Goal: Transaction & Acquisition: Purchase product/service

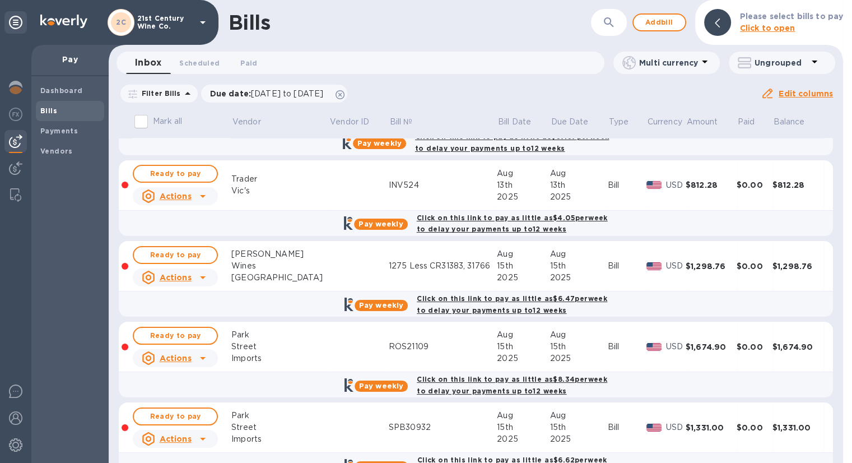
scroll to position [93, 0]
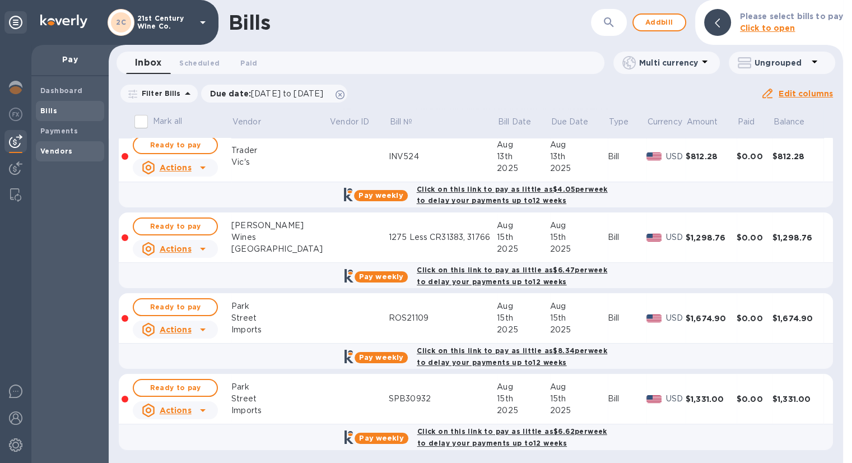
click at [73, 151] on span "Vendors" at bounding box center [69, 151] width 59 height 11
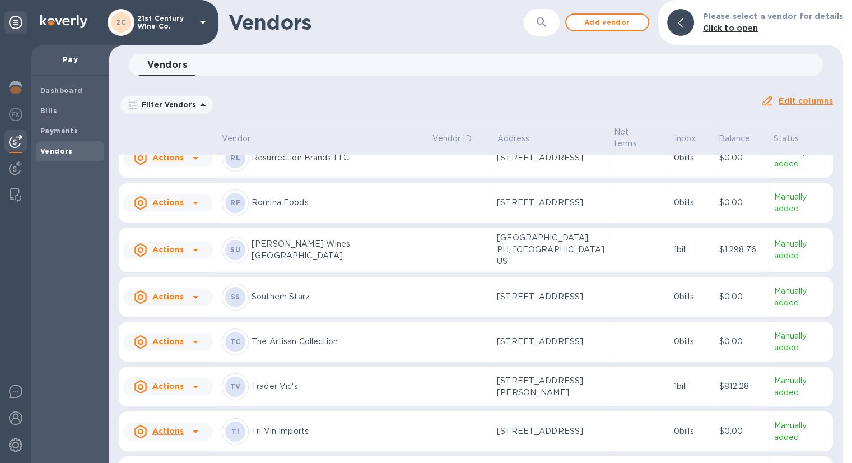
scroll to position [715, 0]
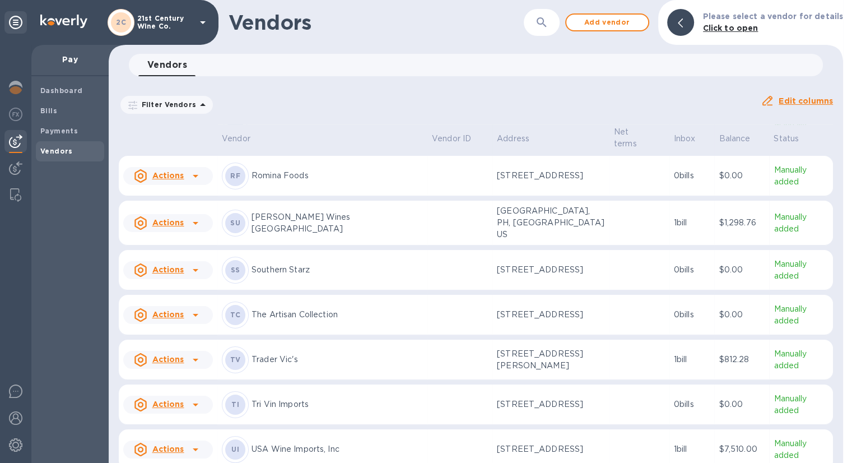
click at [350, 275] on div "SS Southern Starz" at bounding box center [322, 270] width 201 height 27
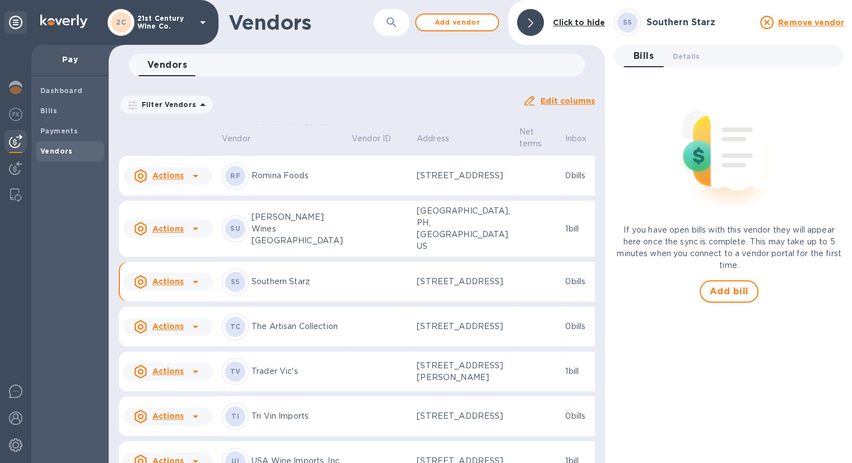
scroll to position [874, 0]
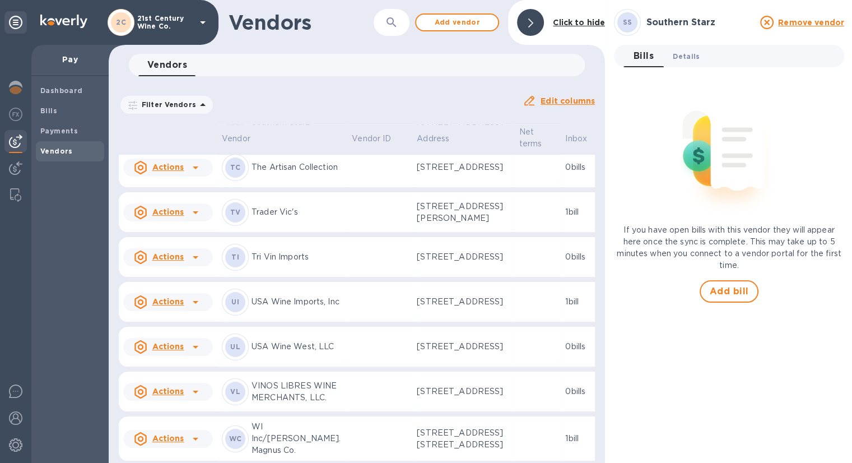
click at [690, 50] on span "Details 0" at bounding box center [686, 56] width 27 height 12
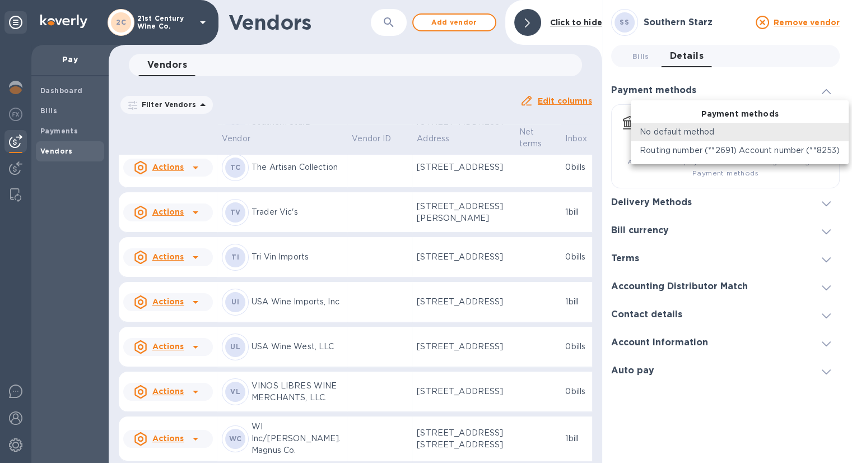
click at [827, 126] on body "2C 21st Century Wine Co. Pay Dashboard Bills Payments Vendors Vendors ​ Add ven…" at bounding box center [426, 231] width 852 height 463
click at [784, 78] on div at bounding box center [426, 231] width 852 height 463
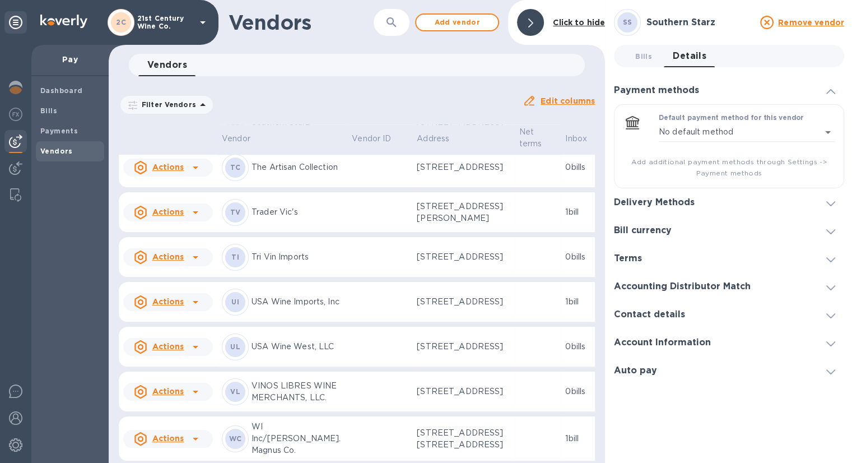
click at [829, 202] on icon at bounding box center [830, 203] width 9 height 5
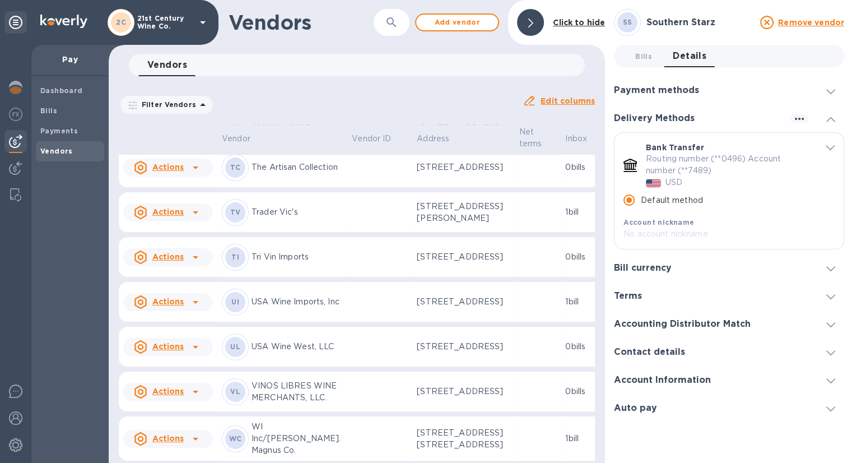
click at [299, 128] on p "Southern Starz" at bounding box center [297, 123] width 91 height 12
click at [250, 136] on div "SS Southern Starz" at bounding box center [282, 122] width 121 height 27
click at [73, 131] on b "Payments" at bounding box center [59, 131] width 38 height 8
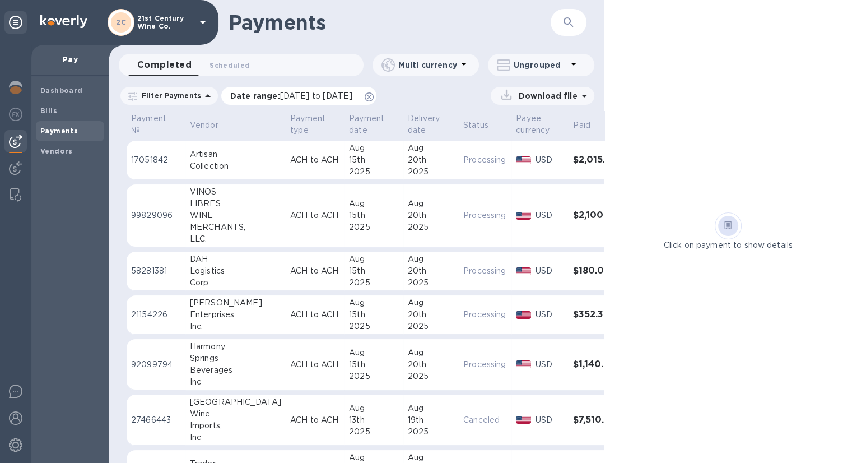
click at [374, 95] on icon at bounding box center [369, 96] width 9 height 9
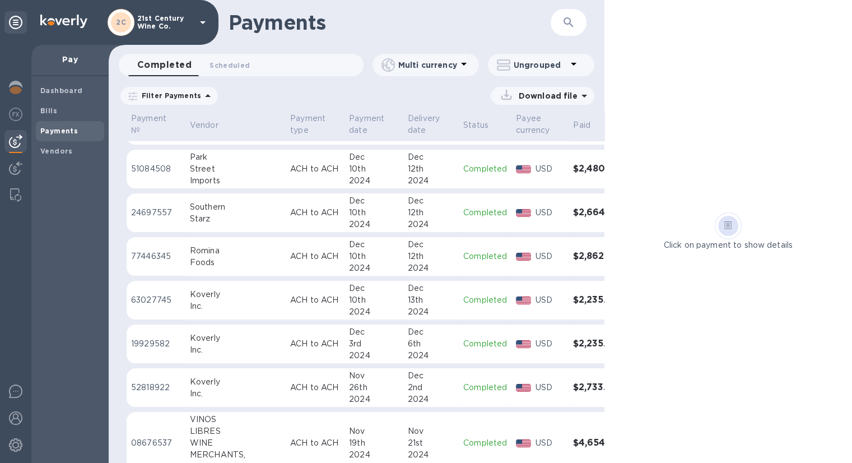
scroll to position [2675, 0]
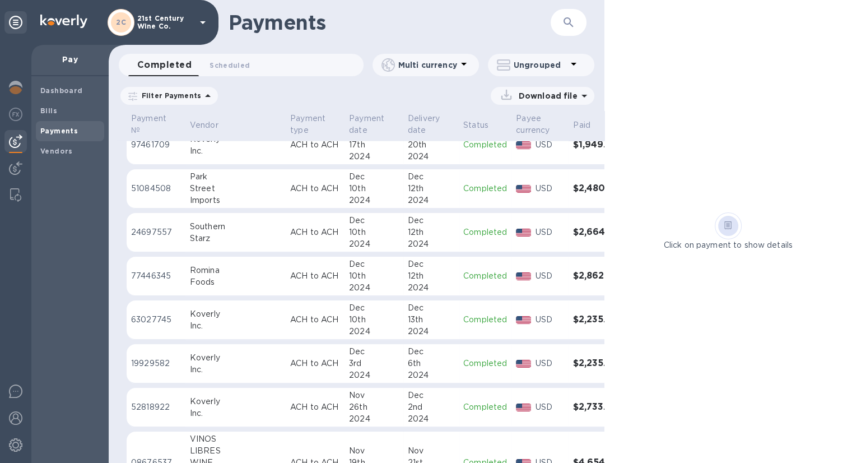
click at [463, 234] on p "Completed" at bounding box center [485, 232] width 44 height 12
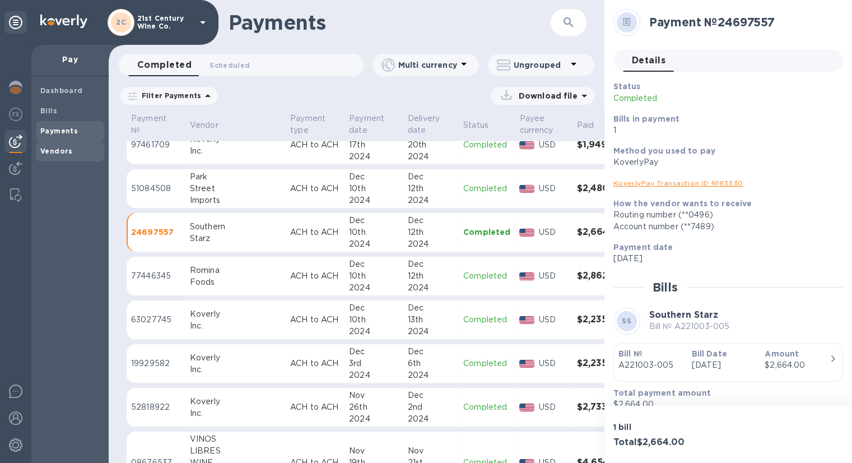
click at [61, 148] on b "Vendors" at bounding box center [56, 151] width 32 height 8
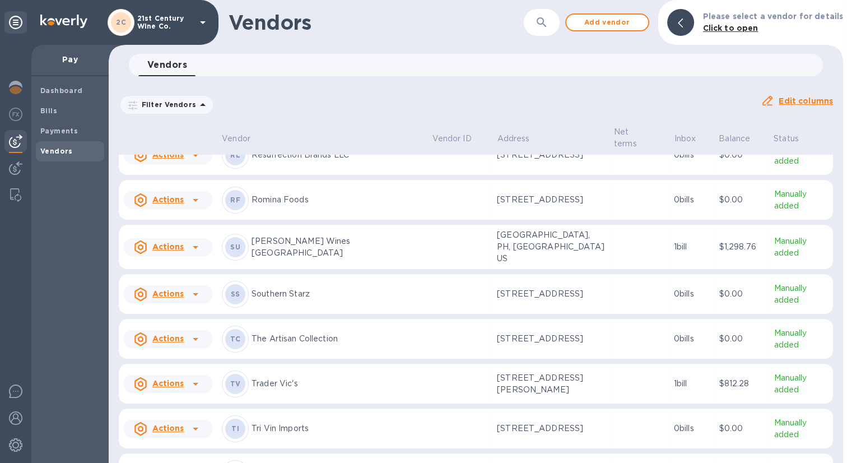
scroll to position [715, 0]
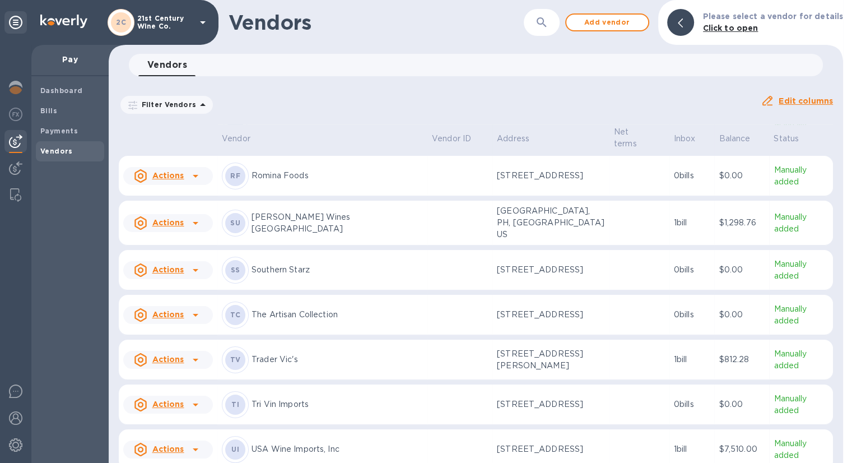
click at [143, 267] on icon at bounding box center [141, 270] width 6 height 6
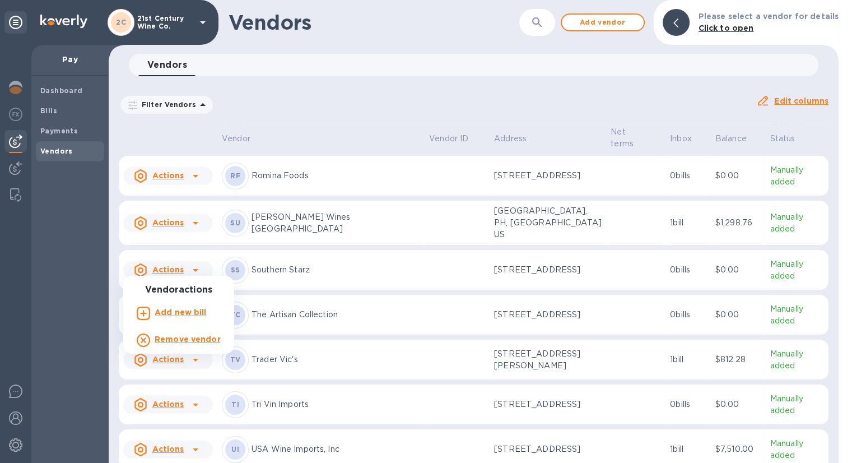
click at [361, 260] on div at bounding box center [426, 231] width 852 height 463
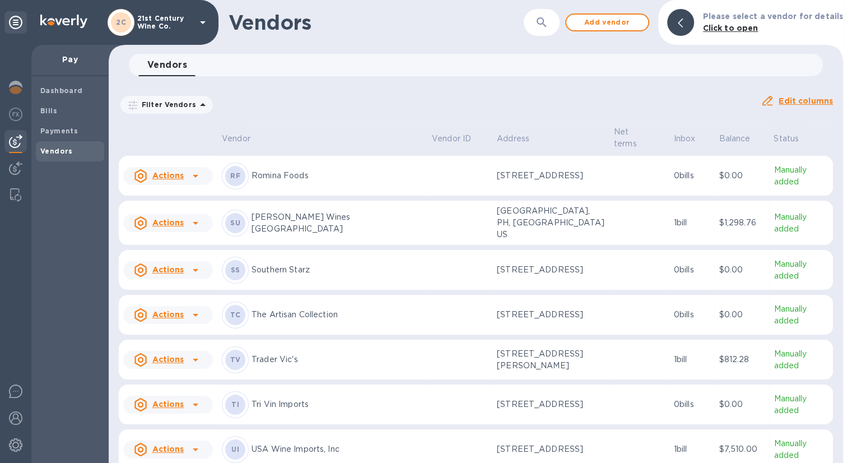
click at [275, 264] on p "Southern Starz" at bounding box center [337, 270] width 171 height 12
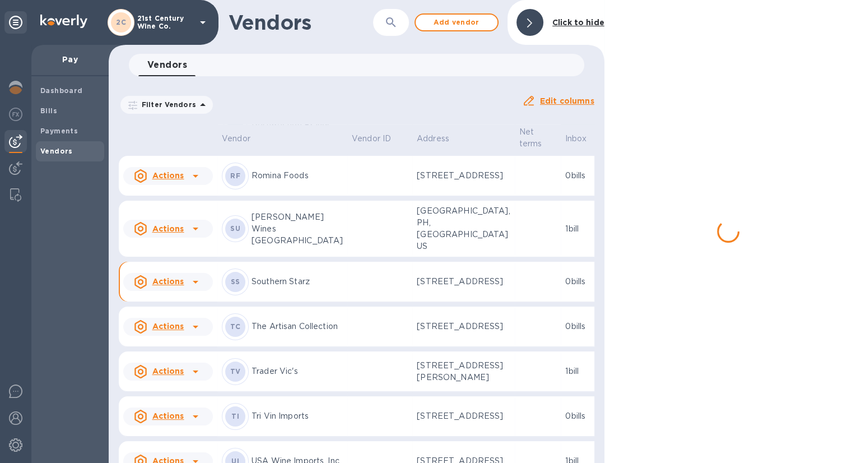
scroll to position [874, 0]
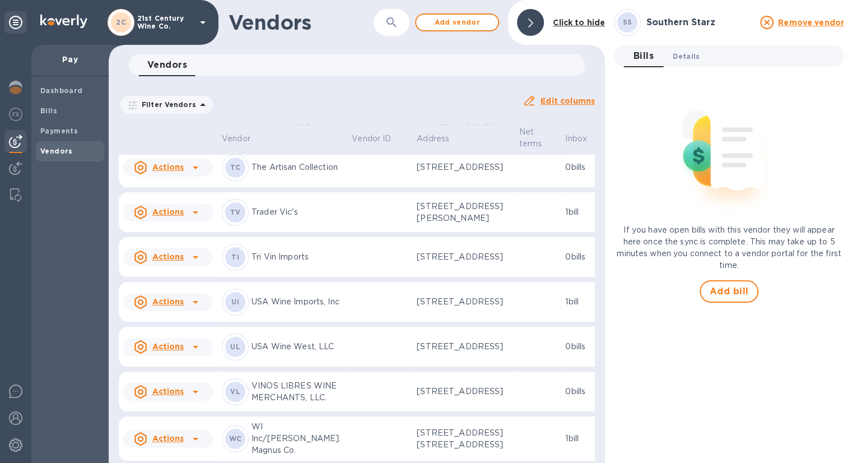
click at [690, 53] on span "Details 0" at bounding box center [686, 56] width 27 height 12
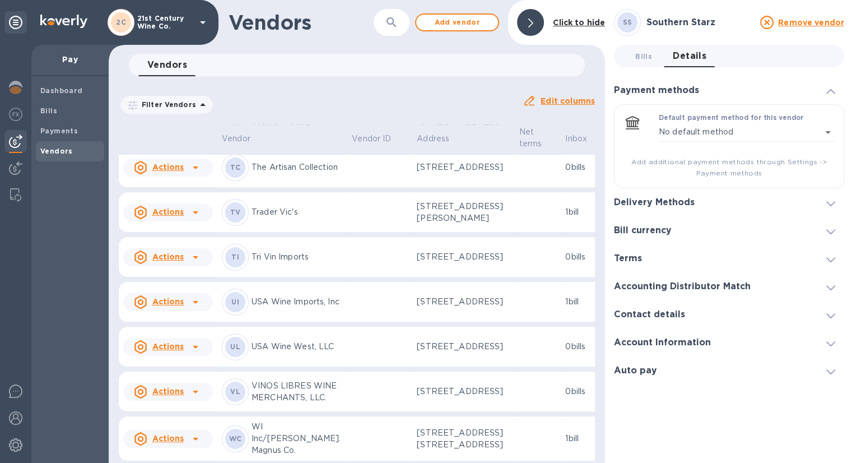
click at [828, 197] on span at bounding box center [830, 202] width 9 height 11
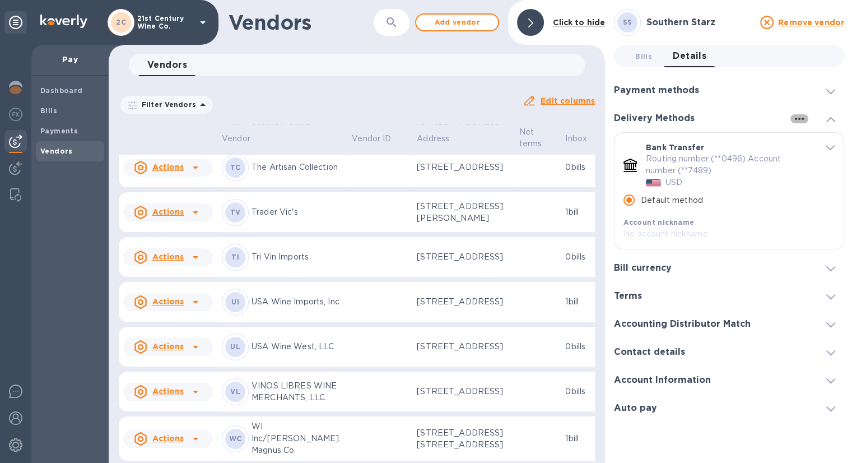
click at [801, 119] on icon "button" at bounding box center [799, 119] width 9 height 2
click at [466, 86] on div at bounding box center [426, 231] width 852 height 463
click at [798, 118] on icon "button" at bounding box center [799, 119] width 9 height 2
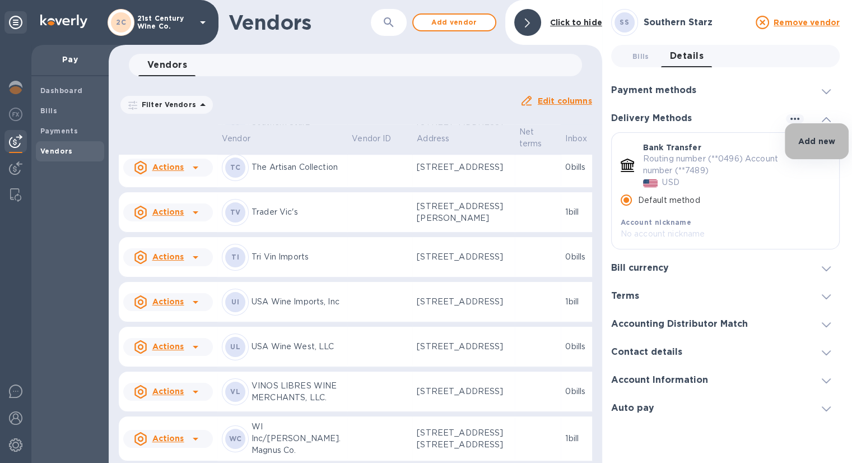
click at [813, 139] on p "Add new" at bounding box center [816, 141] width 37 height 11
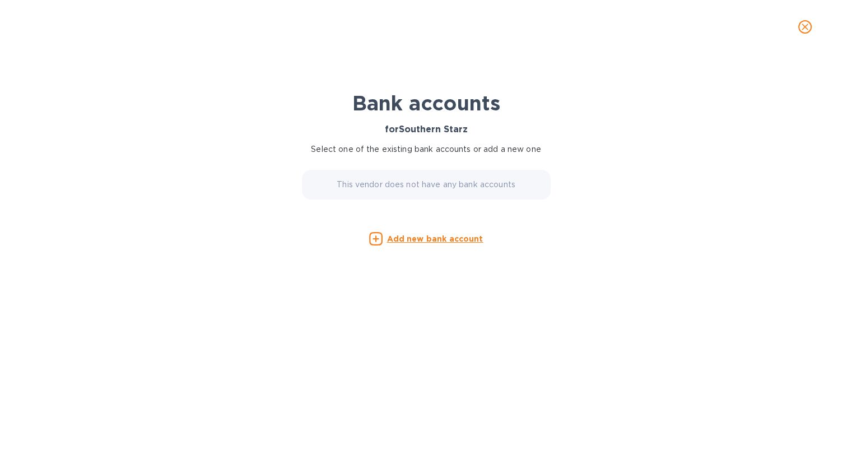
click at [444, 238] on u "Add new bank account" at bounding box center [435, 238] width 96 height 9
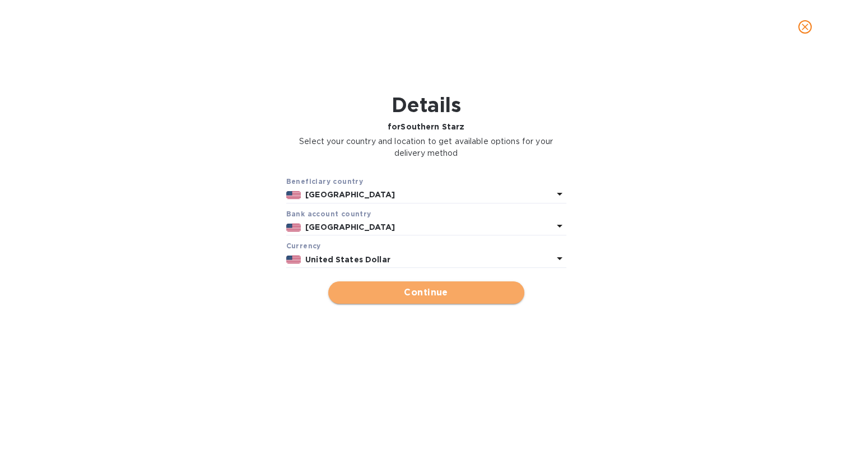
click at [459, 292] on span "Continue" at bounding box center [426, 292] width 178 height 13
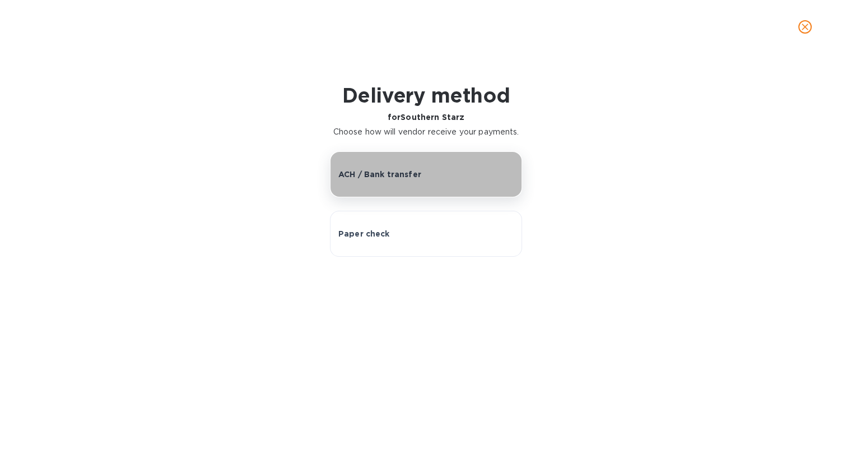
click at [427, 182] on button "ACH / Bank transfer" at bounding box center [426, 174] width 192 height 46
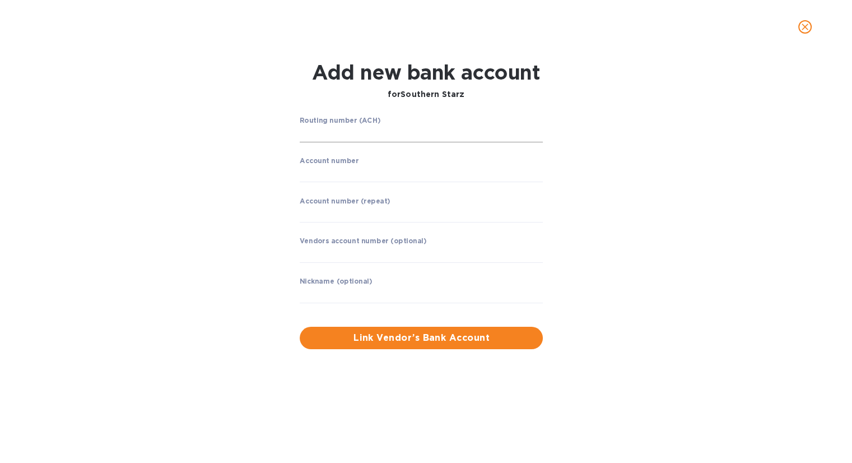
click at [394, 132] on input "string" at bounding box center [421, 133] width 243 height 17
type input "122235821"
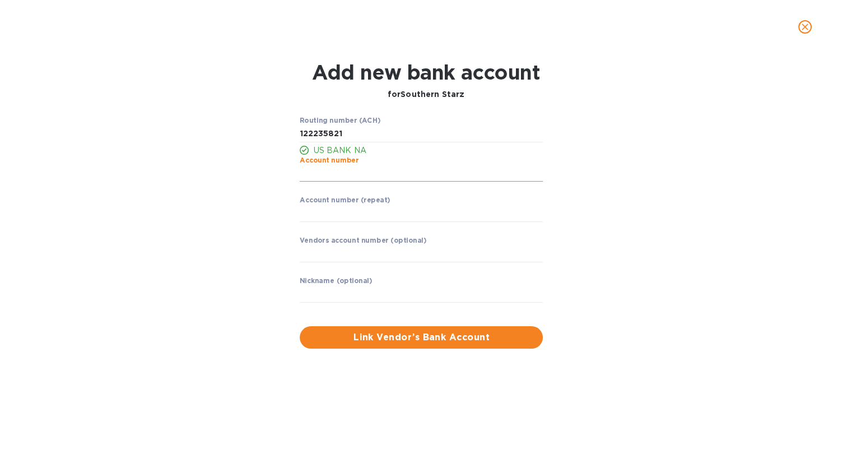
click at [392, 174] on input "string" at bounding box center [421, 173] width 243 height 17
type input "158206874899"
click at [392, 221] on input "string" at bounding box center [421, 213] width 243 height 17
type input "158206874899"
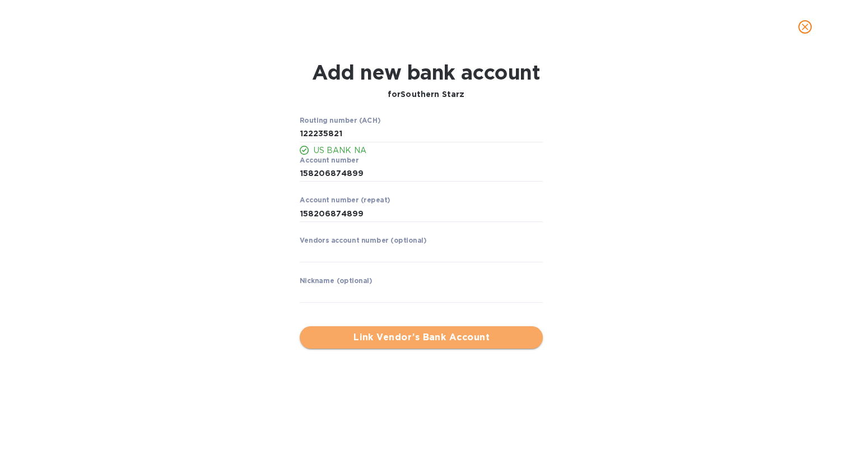
click at [383, 339] on span "Link Vendor’s Bank Account" at bounding box center [421, 337] width 225 height 13
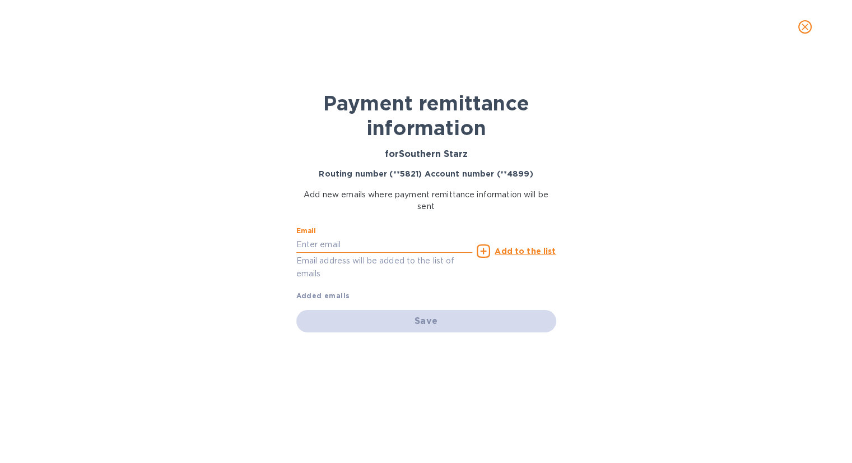
click at [318, 245] on input "text" at bounding box center [384, 244] width 176 height 17
paste input "[EMAIL_ADDRESS][DOMAIN_NAME]"
type input "[EMAIL_ADDRESS][DOMAIN_NAME]"
click at [547, 247] on u "Add to the list" at bounding box center [525, 250] width 61 height 9
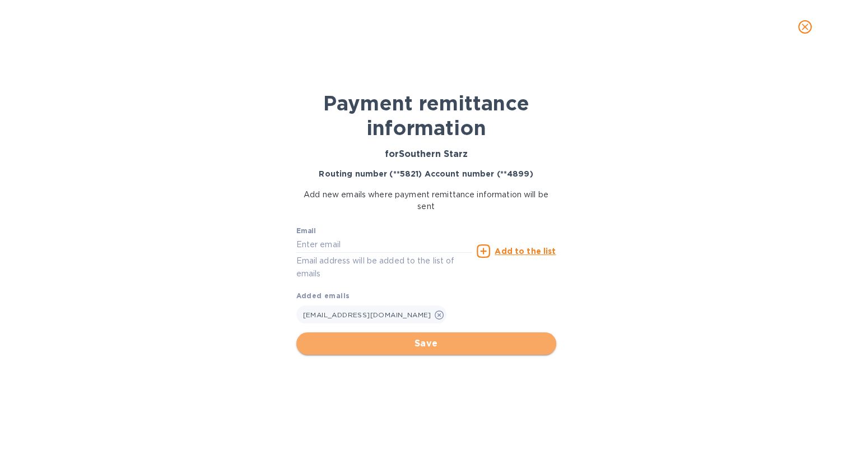
click at [448, 345] on span "Save" at bounding box center [426, 343] width 242 height 13
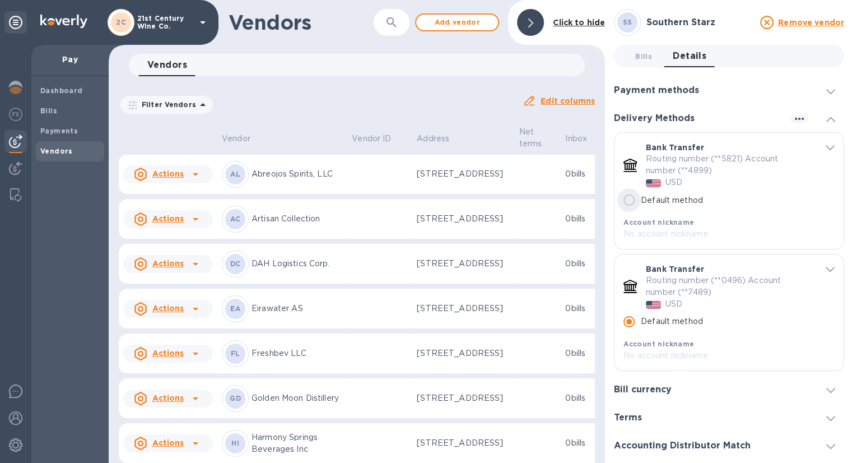
click at [630, 202] on input "Default method" at bounding box center [629, 200] width 24 height 24
radio input "true"
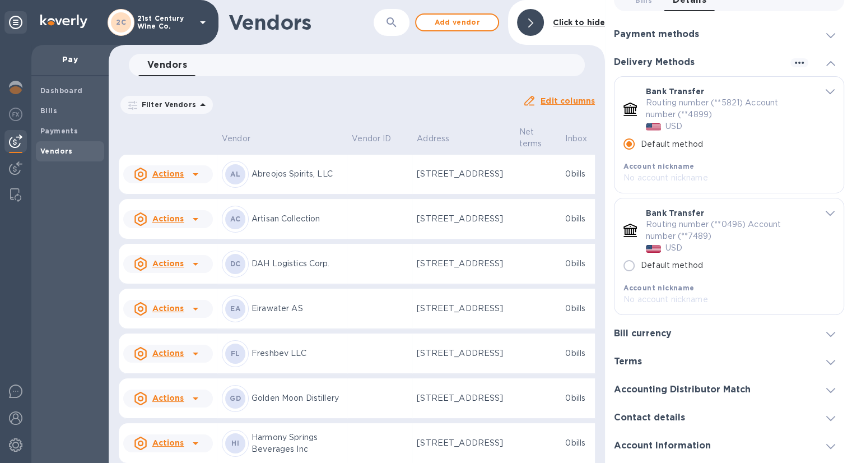
scroll to position [81, 0]
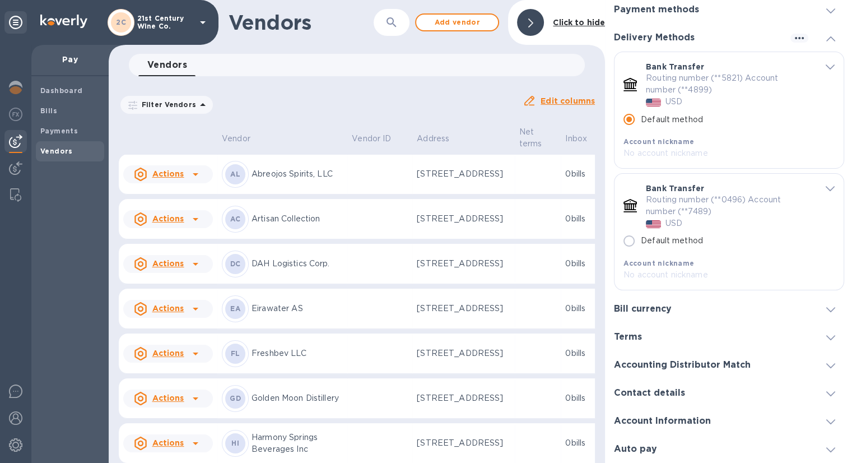
click at [826, 390] on span at bounding box center [830, 393] width 9 height 11
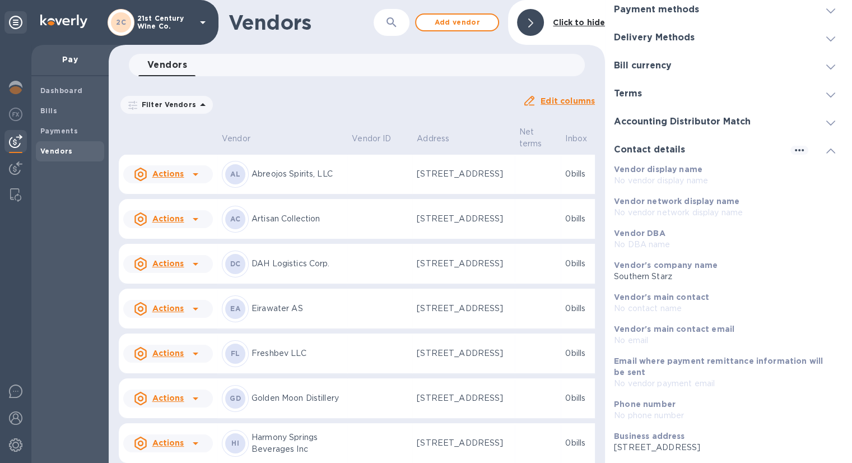
scroll to position [127, 0]
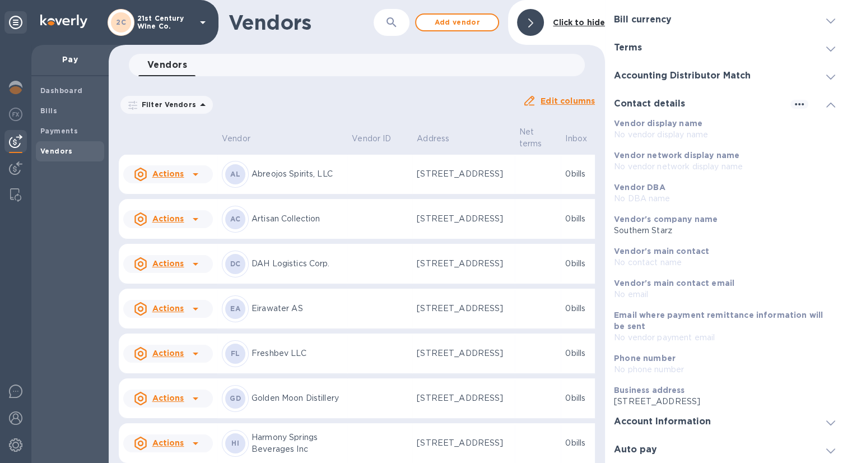
click at [688, 332] on p "No vendor payment email" at bounding box center [724, 338] width 221 height 12
click at [797, 104] on icon "button" at bounding box center [799, 104] width 9 height 2
click at [797, 131] on p "Edit" at bounding box center [802, 125] width 17 height 11
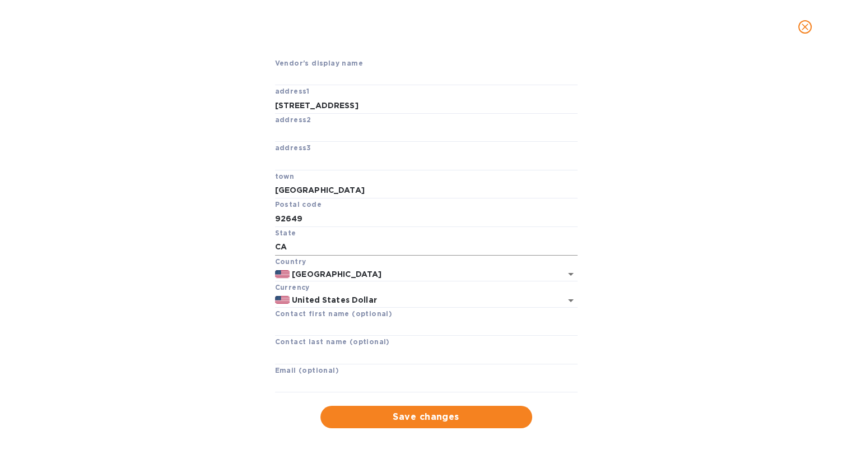
scroll to position [78, 0]
click at [339, 382] on input "text" at bounding box center [426, 384] width 303 height 17
paste input "[EMAIL_ADDRESS][DOMAIN_NAME]"
type input "[EMAIL_ADDRESS][DOMAIN_NAME]"
click at [408, 418] on span "Save changes" at bounding box center [426, 416] width 194 height 13
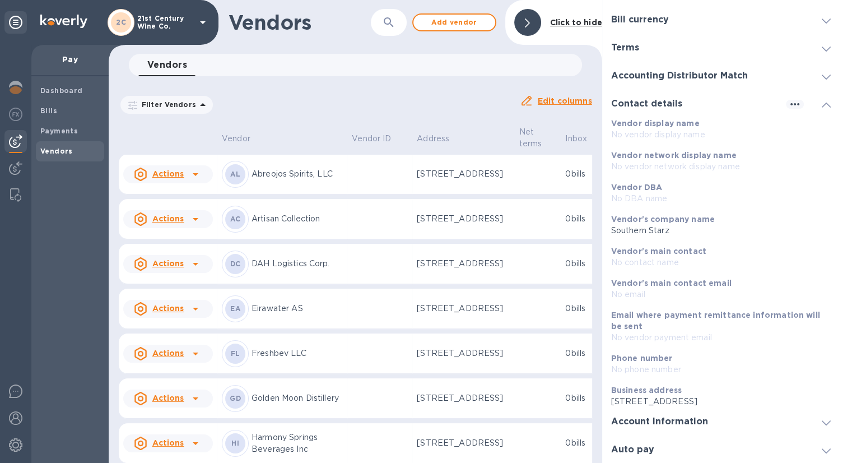
scroll to position [54, 0]
click at [793, 105] on icon "button" at bounding box center [799, 103] width 13 height 13
click at [801, 131] on p "Edit" at bounding box center [802, 125] width 17 height 11
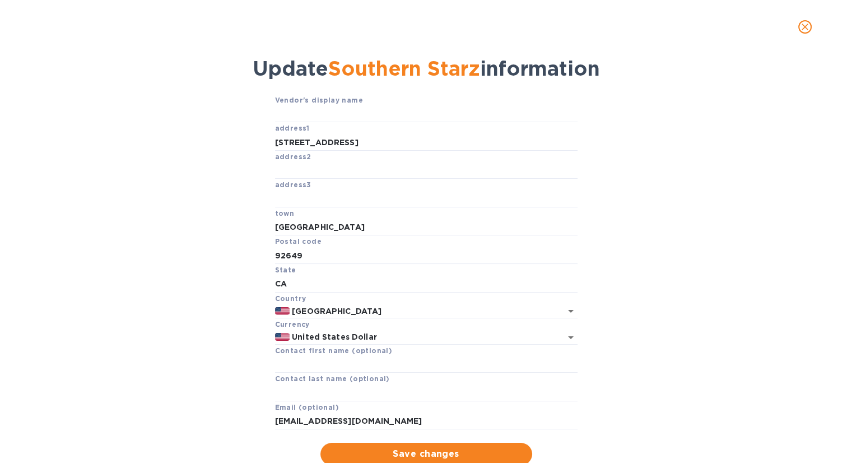
scroll to position [78, 0]
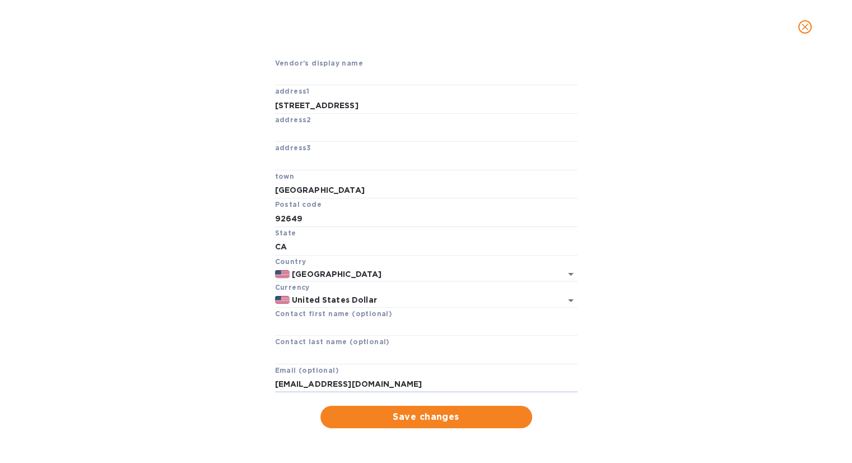
drag, startPoint x: 398, startPoint y: 380, endPoint x: 240, endPoint y: 380, distance: 158.0
click at [240, 380] on div "Vendor's display name address1 [STREET_ADDRESS] State [US_STATE] Country [GEOGR…" at bounding box center [425, 242] width 809 height 371
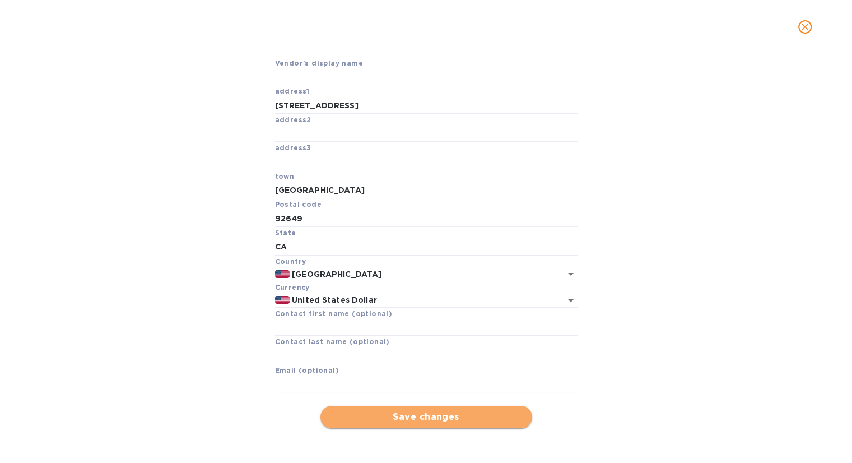
click at [420, 421] on span "Save changes" at bounding box center [426, 416] width 194 height 13
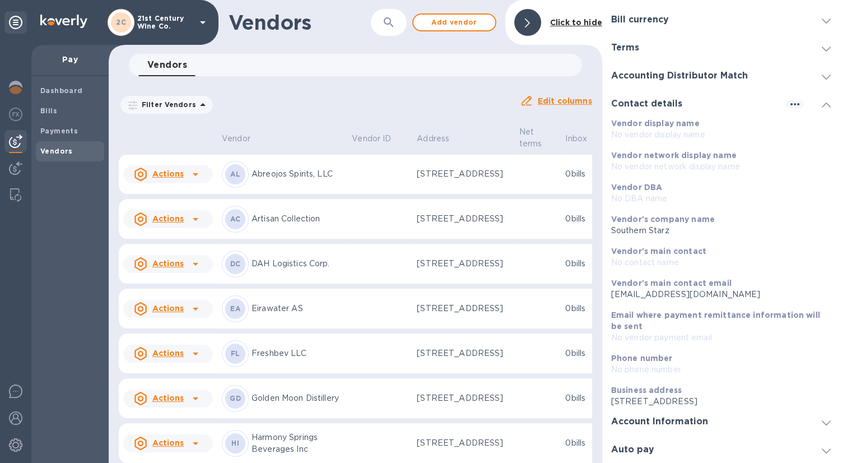
scroll to position [54, 0]
click at [826, 420] on icon at bounding box center [830, 422] width 9 height 5
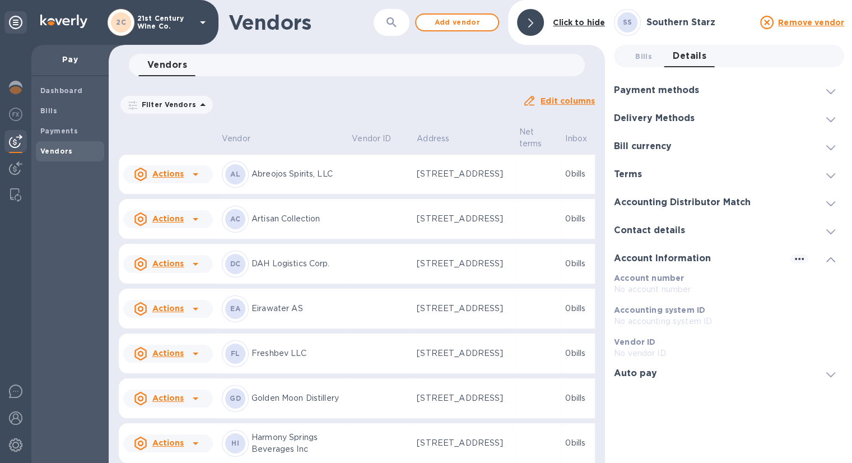
click at [826, 258] on icon at bounding box center [830, 259] width 9 height 5
click at [829, 234] on span at bounding box center [830, 230] width 9 height 11
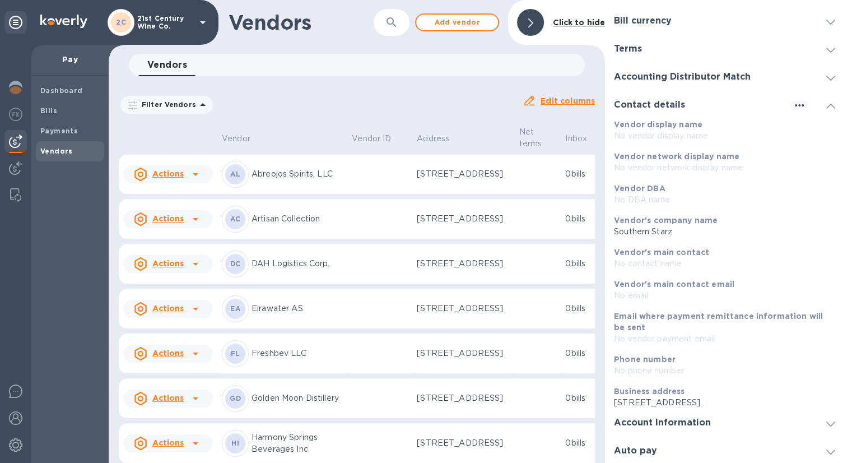
scroll to position [127, 0]
click at [674, 334] on p "No vendor payment email" at bounding box center [724, 338] width 221 height 12
drag, startPoint x: 674, startPoint y: 334, endPoint x: 596, endPoint y: 76, distance: 269.9
click at [596, 76] on div "Vendors 0 Filter Vendors Auto pay: All Edit columns" at bounding box center [357, 85] width 496 height 62
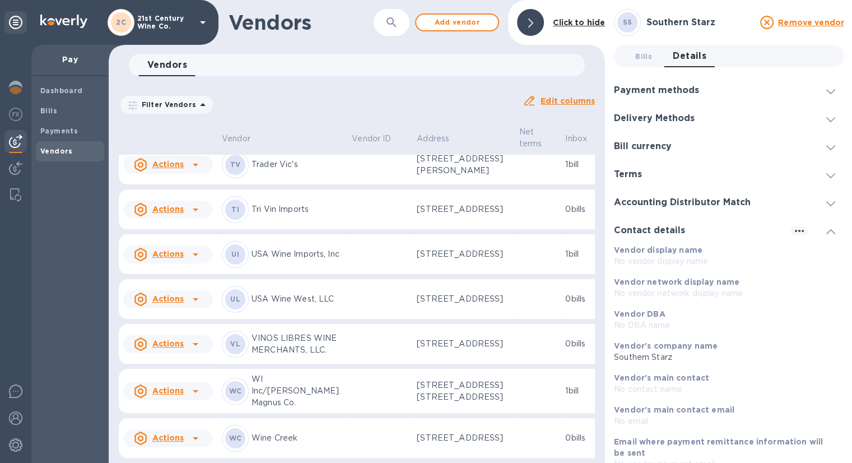
scroll to position [956, 0]
click at [267, 89] on div "SS Southern Starz" at bounding box center [282, 75] width 121 height 27
click at [646, 57] on span "Bills 0" at bounding box center [643, 56] width 17 height 12
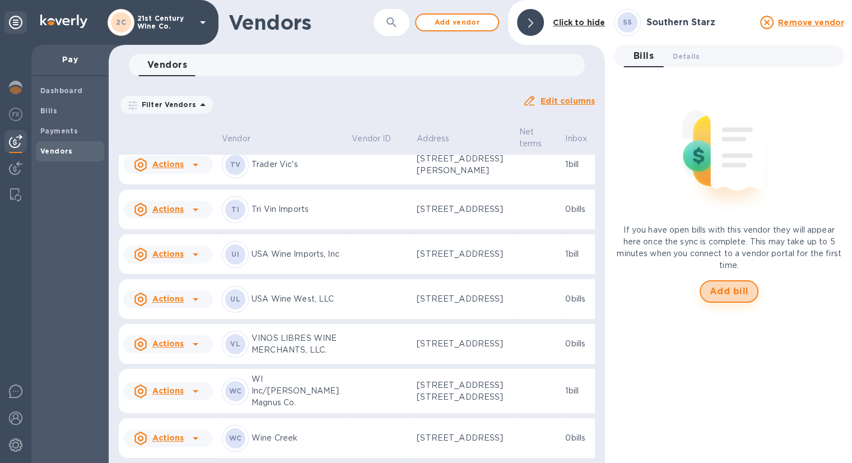
click at [718, 289] on span "Add bill" at bounding box center [729, 291] width 39 height 13
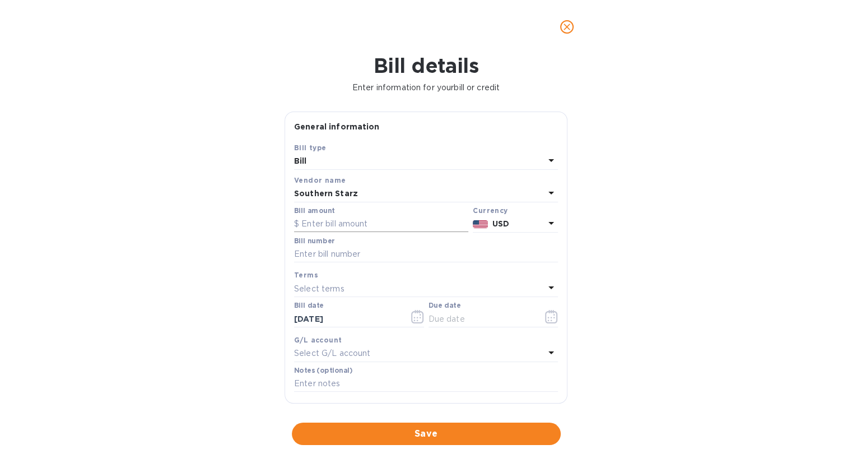
click at [373, 224] on input "text" at bounding box center [381, 224] width 174 height 17
type input "2,181.39"
click at [342, 255] on input "text" at bounding box center [426, 254] width 264 height 17
type input "A2250605005-A2250812003"
click at [545, 317] on icon "button" at bounding box center [551, 316] width 13 height 13
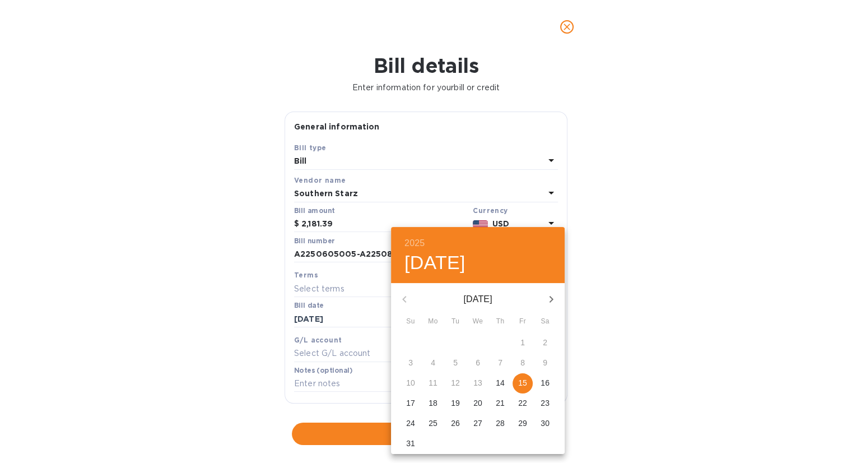
click at [523, 380] on p "15" at bounding box center [522, 382] width 9 height 11
type input "[DATE]"
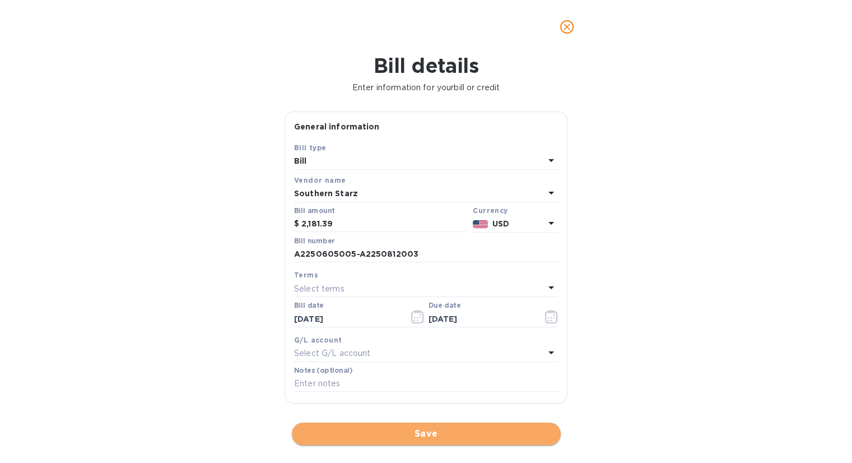
click at [397, 430] on span "Save" at bounding box center [426, 433] width 251 height 13
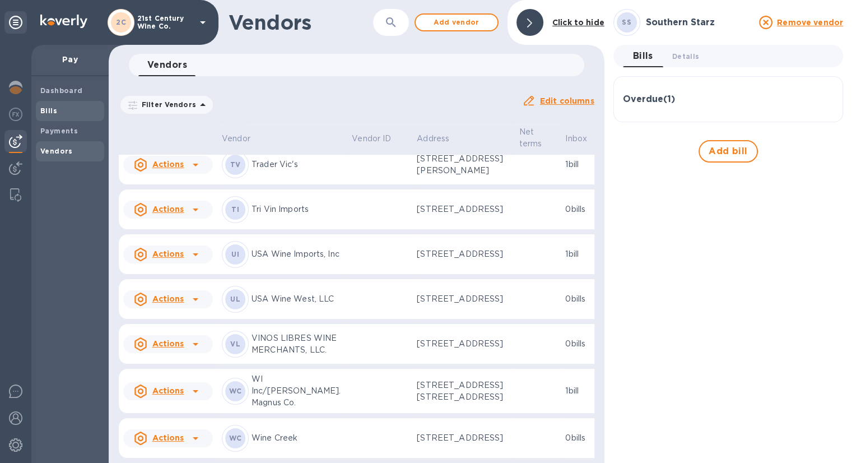
click at [54, 112] on b "Bills" at bounding box center [48, 110] width 17 height 8
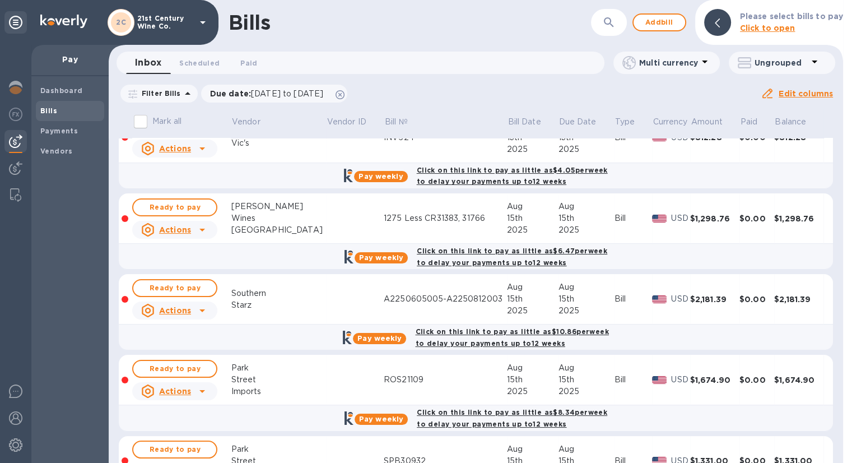
scroll to position [168, 0]
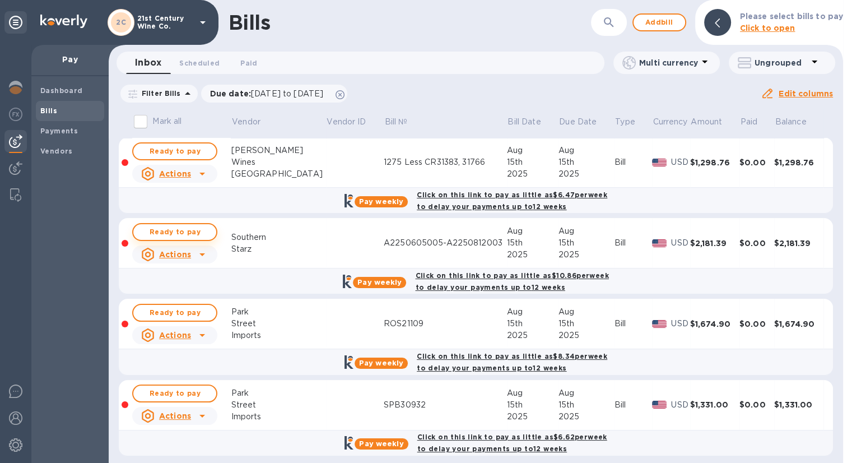
click at [207, 231] on span "Ready to pay" at bounding box center [174, 231] width 65 height 13
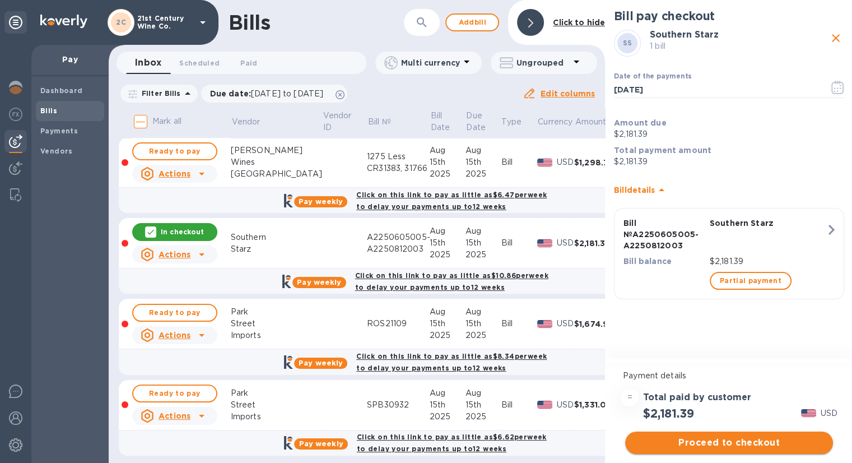
click at [714, 442] on span "Proceed to checkout" at bounding box center [729, 442] width 190 height 13
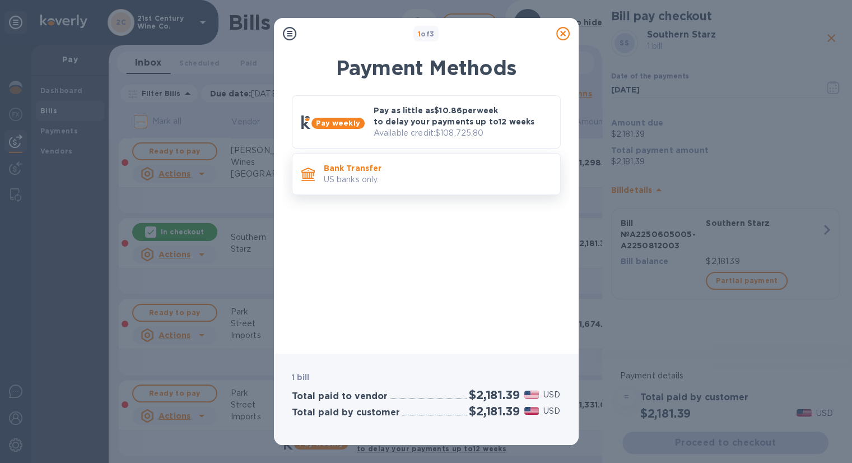
click at [358, 179] on p "US banks only." at bounding box center [437, 180] width 227 height 12
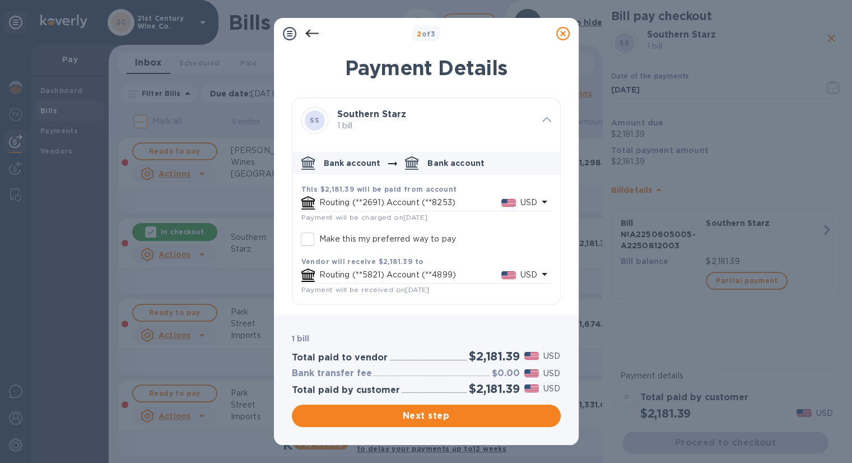
scroll to position [0, 0]
click at [543, 274] on icon "default-method" at bounding box center [545, 274] width 6 height 3
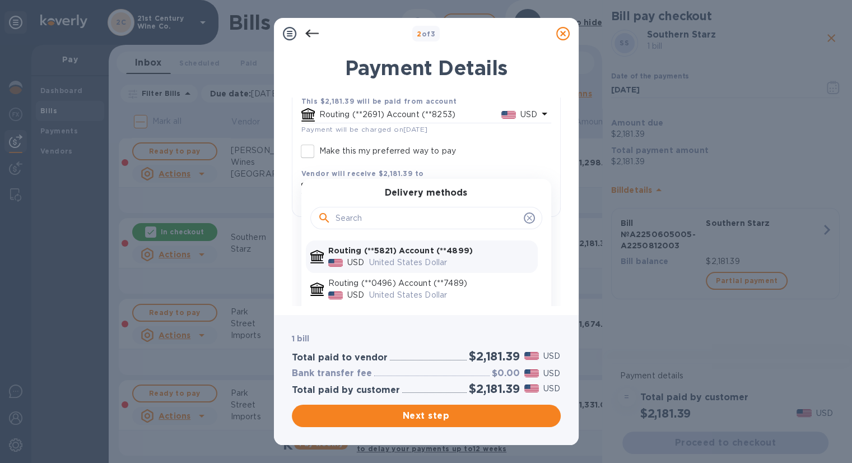
scroll to position [119, 0]
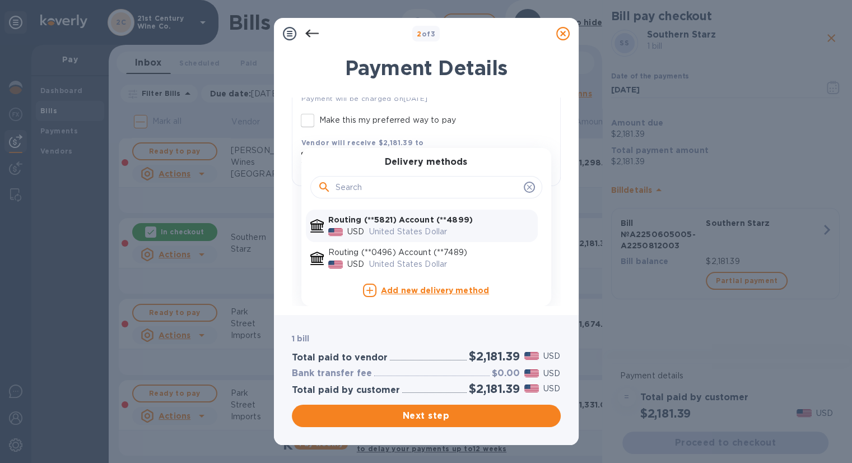
click at [497, 221] on p "Routing (**5821) Account (**4899)" at bounding box center [430, 220] width 205 height 12
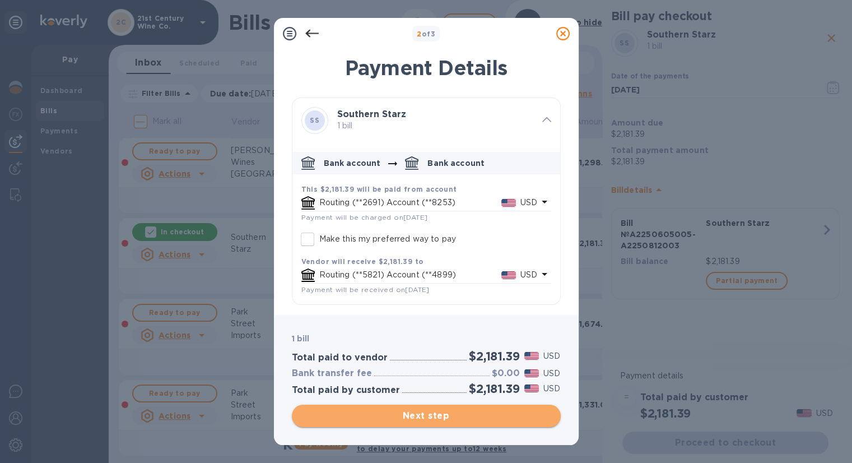
click at [394, 408] on button "Next step" at bounding box center [426, 415] width 269 height 22
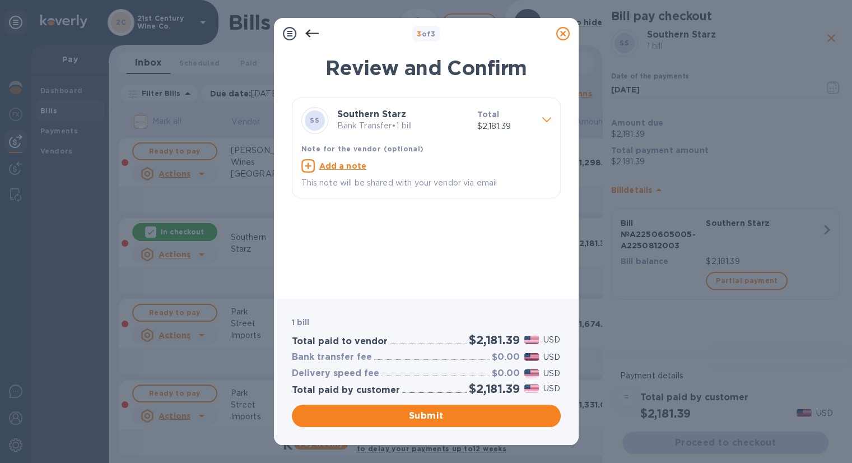
click at [290, 34] on icon at bounding box center [289, 33] width 13 height 13
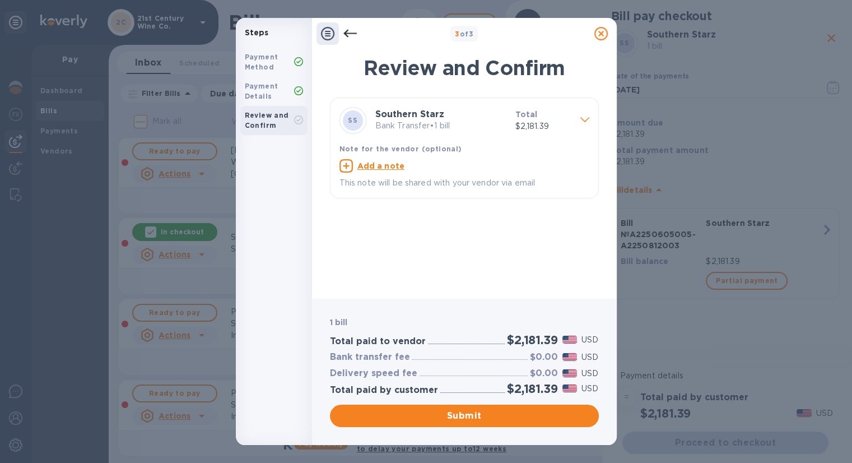
click at [394, 165] on u "Add a note" at bounding box center [381, 165] width 48 height 9
click at [257, 55] on b "Payment Method" at bounding box center [262, 62] width 34 height 18
drag, startPoint x: 598, startPoint y: 35, endPoint x: 576, endPoint y: 98, distance: 66.4
click at [599, 35] on icon at bounding box center [600, 33] width 13 height 13
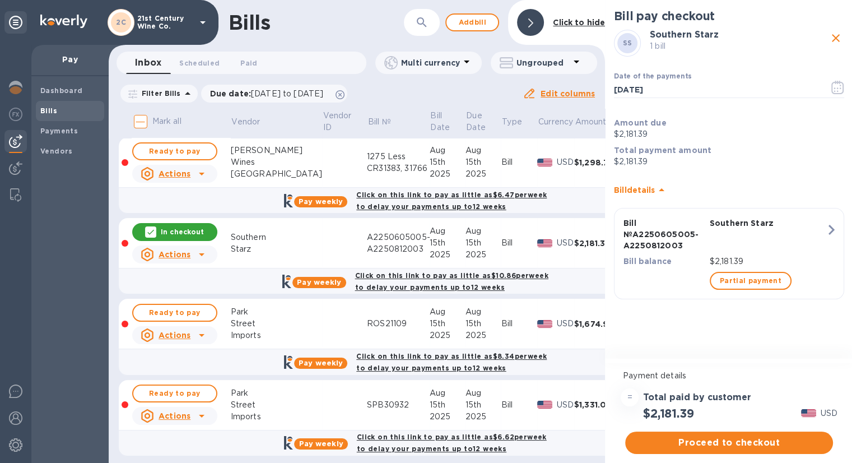
scroll to position [9, 0]
click at [662, 183] on icon at bounding box center [661, 189] width 13 height 13
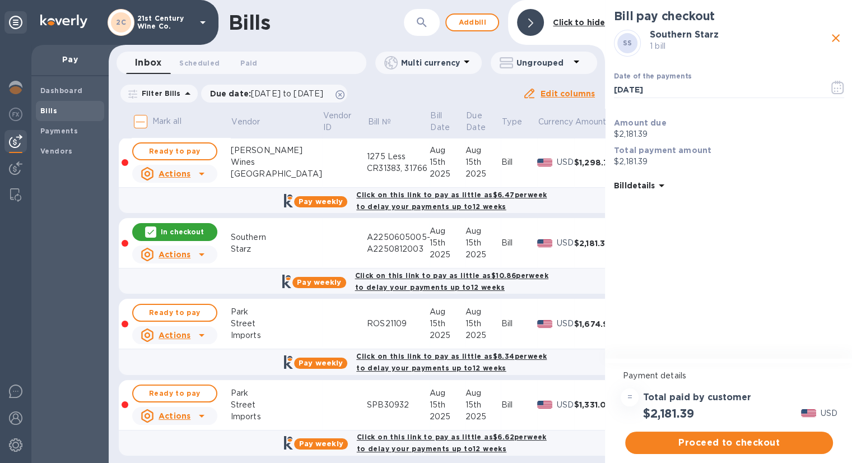
click at [662, 179] on icon at bounding box center [661, 185] width 13 height 13
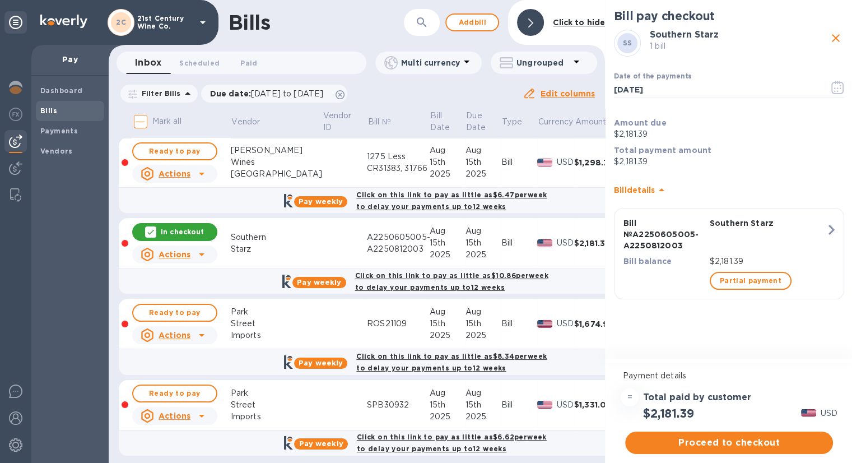
click at [185, 227] on p "In checkout" at bounding box center [182, 232] width 43 height 10
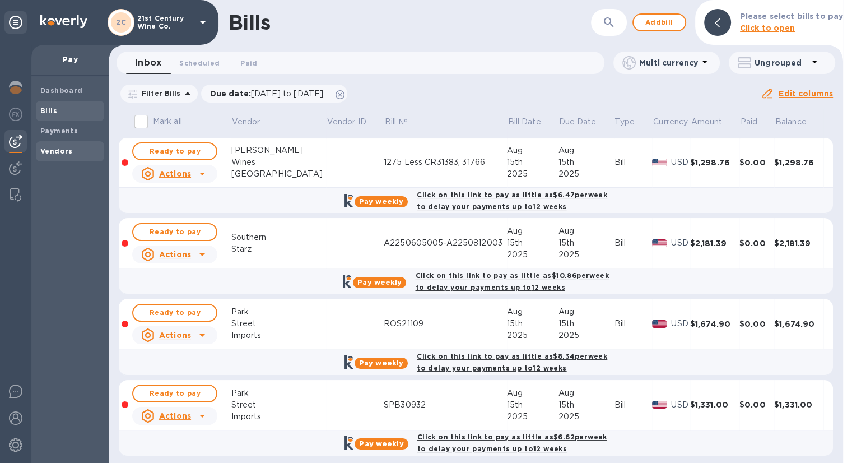
click at [54, 150] on b "Vendors" at bounding box center [56, 151] width 32 height 8
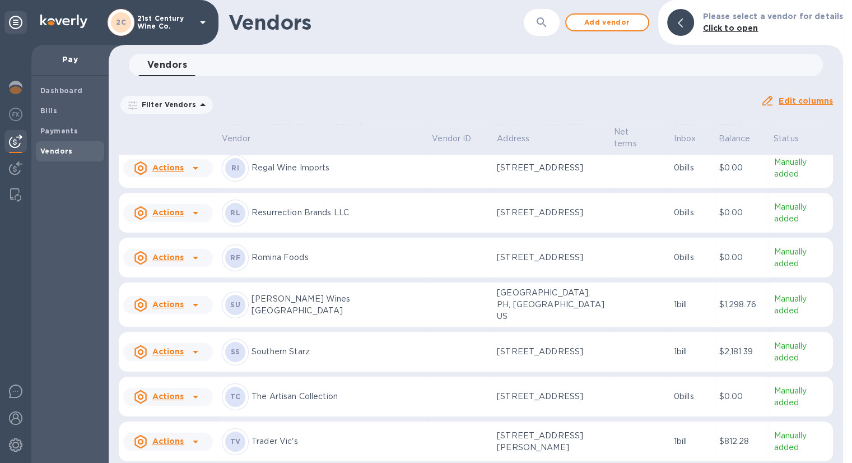
scroll to position [660, 0]
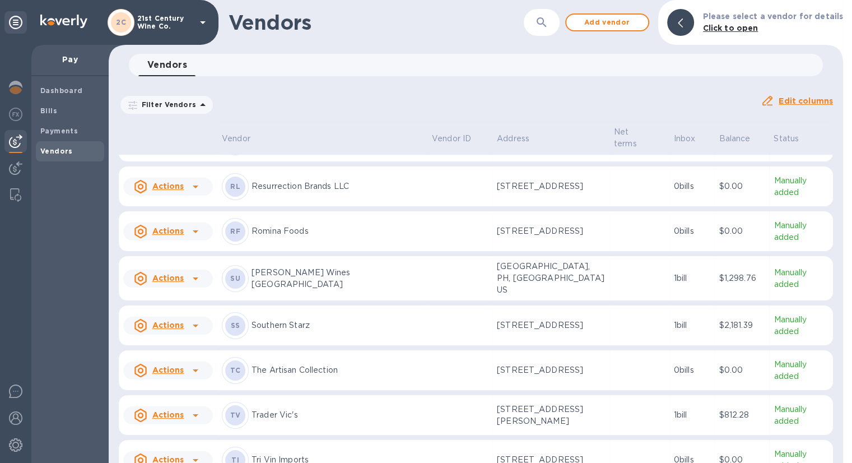
click at [774, 325] on p "Manually added" at bounding box center [801, 326] width 55 height 24
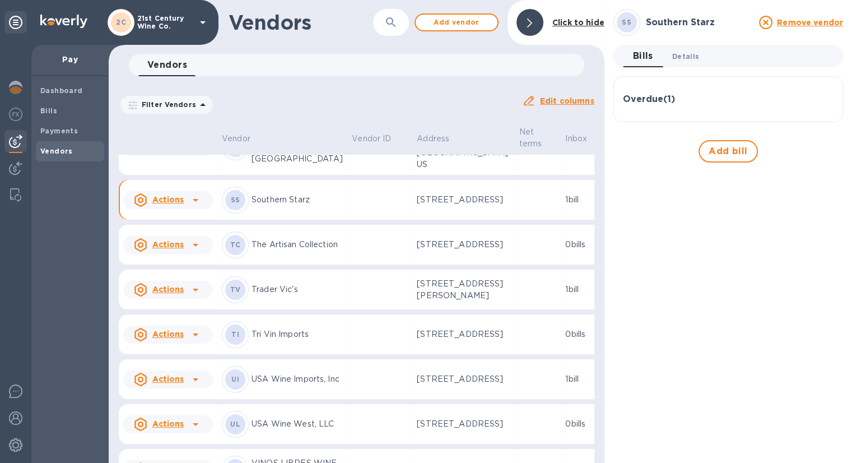
click at [690, 58] on span "Details 0" at bounding box center [685, 56] width 27 height 12
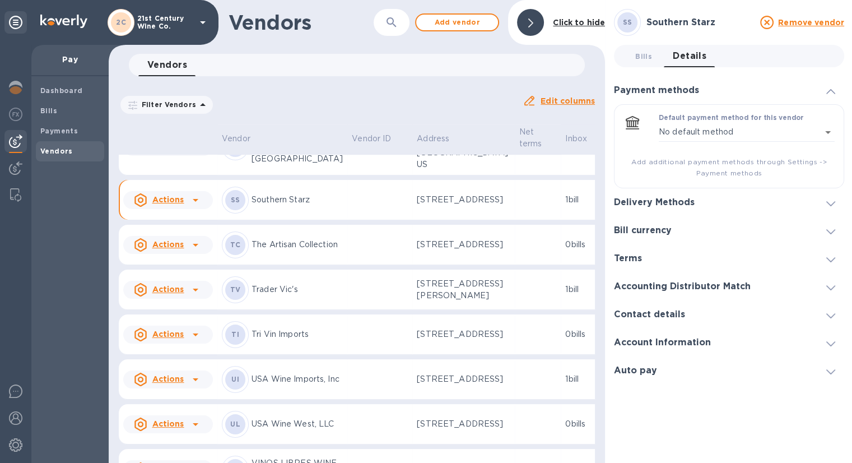
click at [822, 202] on div at bounding box center [830, 202] width 27 height 11
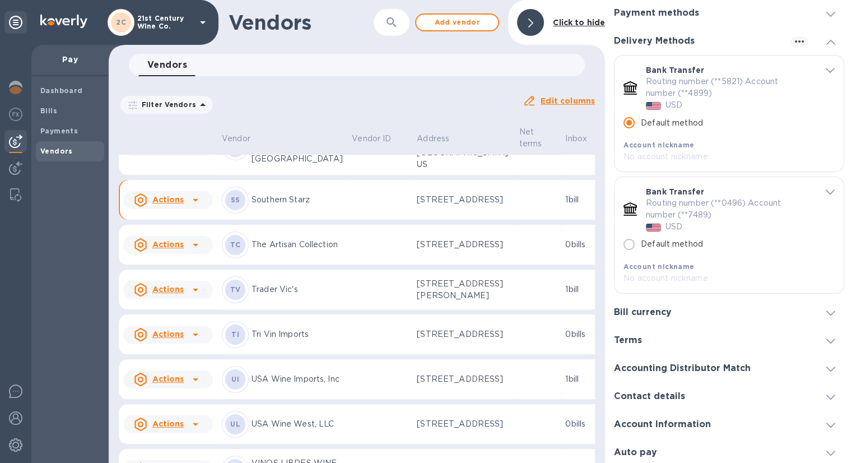
scroll to position [81, 0]
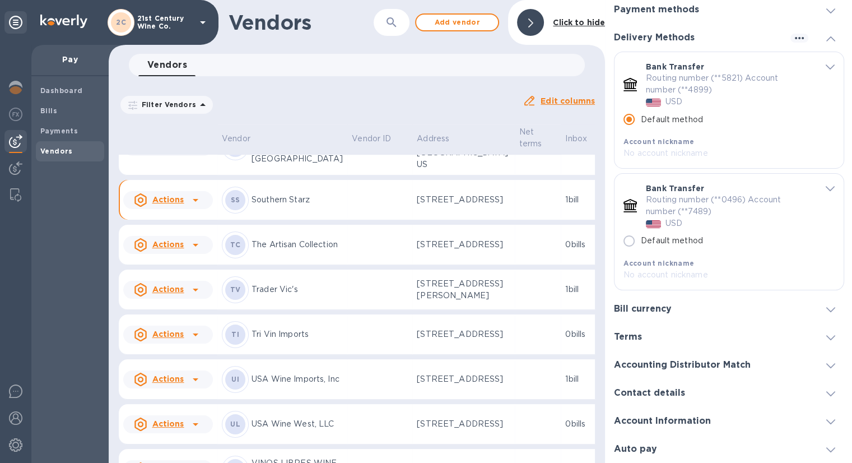
click at [701, 309] on div "Bill currency" at bounding box center [729, 309] width 230 height 28
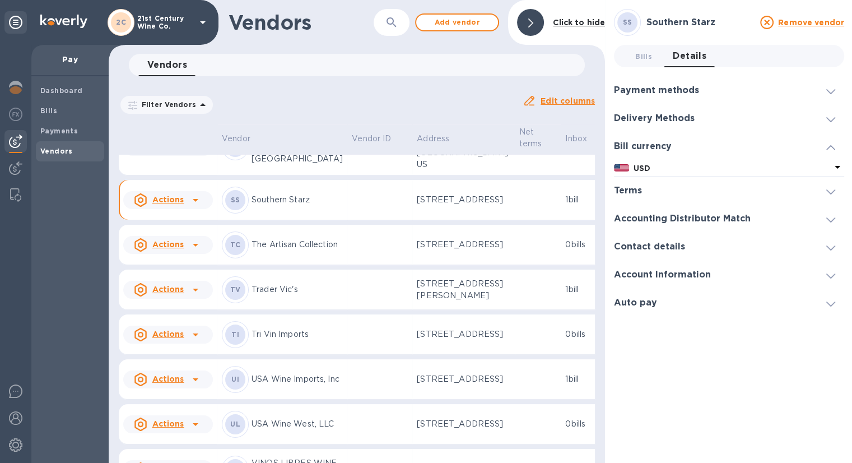
click at [827, 190] on icon at bounding box center [830, 191] width 9 height 5
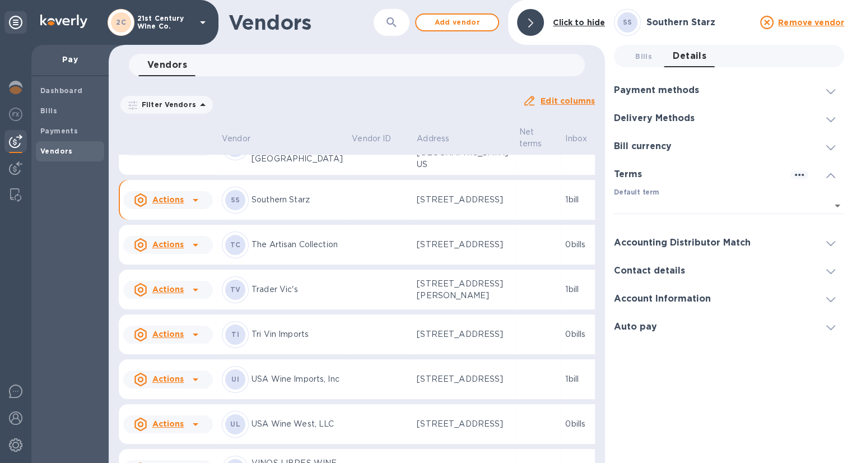
click at [826, 239] on span at bounding box center [830, 243] width 9 height 11
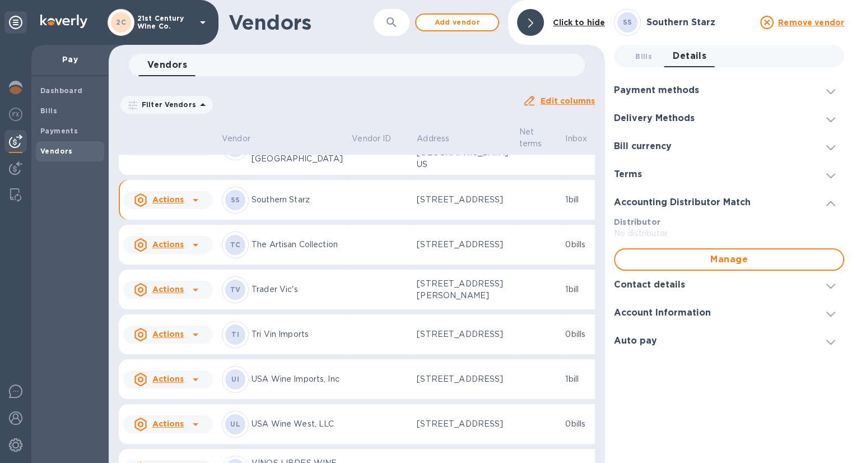
click at [818, 283] on div at bounding box center [830, 284] width 27 height 11
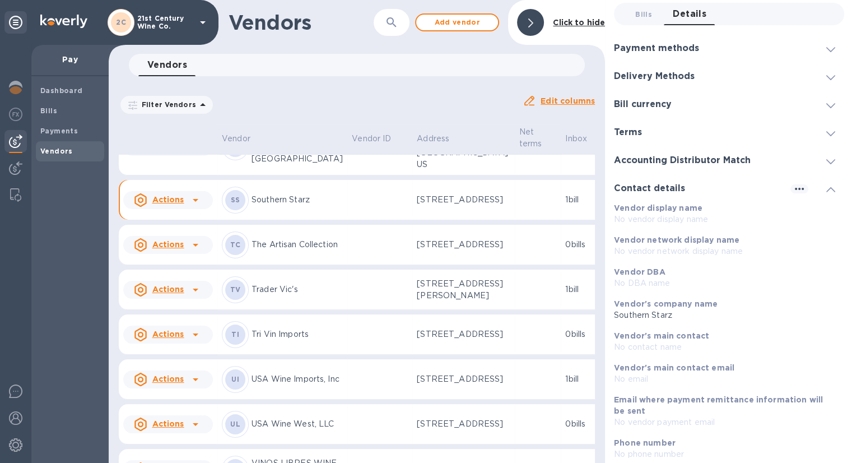
scroll to position [112, 0]
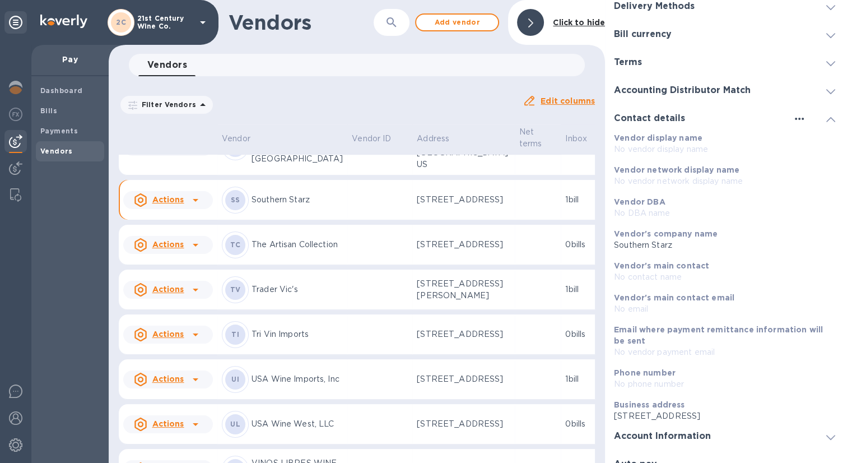
click at [795, 119] on icon "button" at bounding box center [799, 119] width 9 height 2
click at [804, 142] on p "Edit" at bounding box center [802, 141] width 17 height 11
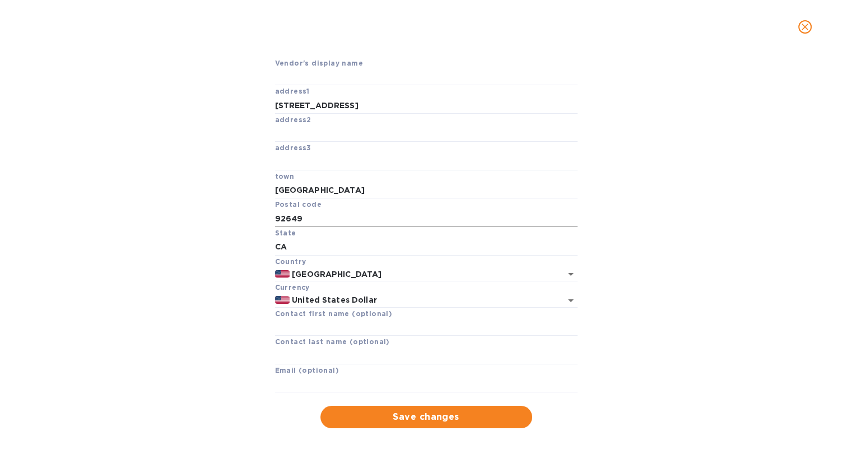
scroll to position [78, 0]
click at [343, 384] on input "text" at bounding box center [426, 384] width 303 height 17
paste input "[EMAIL_ADDRESS][DOMAIN_NAME]"
type input "[EMAIL_ADDRESS][DOMAIN_NAME]"
click at [364, 413] on span "Save changes" at bounding box center [426, 416] width 194 height 13
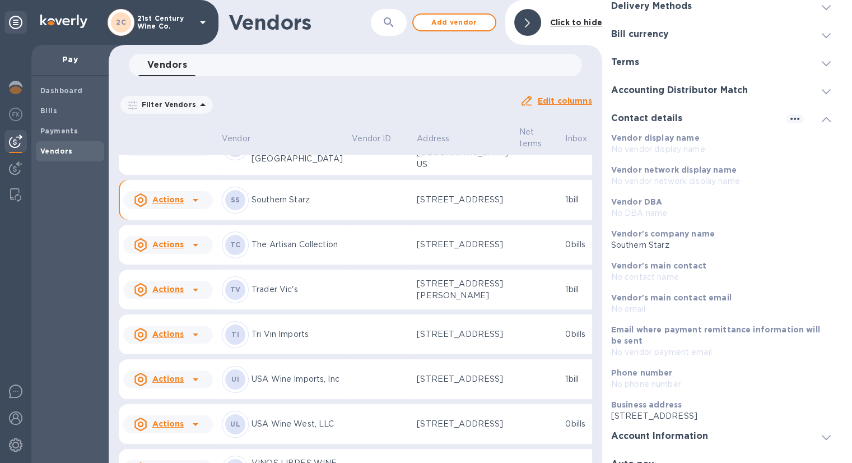
scroll to position [54, 0]
click at [641, 350] on p "No vendor payment email" at bounding box center [724, 352] width 221 height 12
drag, startPoint x: 641, startPoint y: 350, endPoint x: 643, endPoint y: 395, distance: 45.4
click at [643, 395] on div "Business address [STREET_ADDRESS]" at bounding box center [724, 410] width 230 height 32
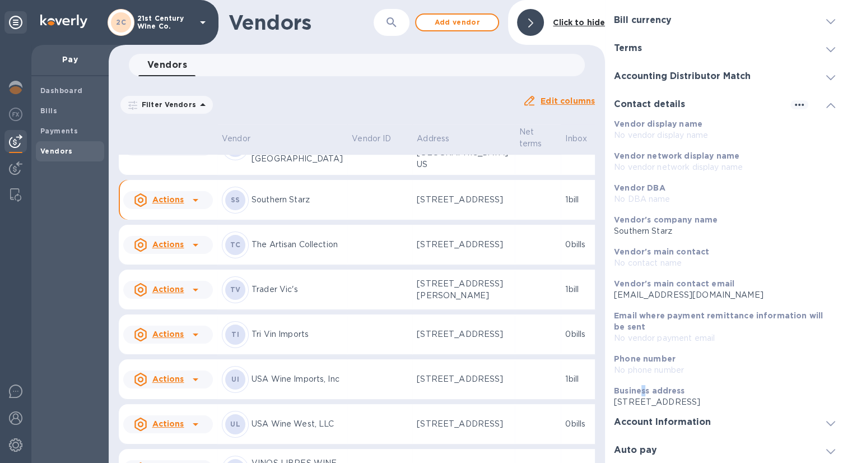
scroll to position [127, 0]
click at [826, 106] on icon at bounding box center [830, 105] width 9 height 5
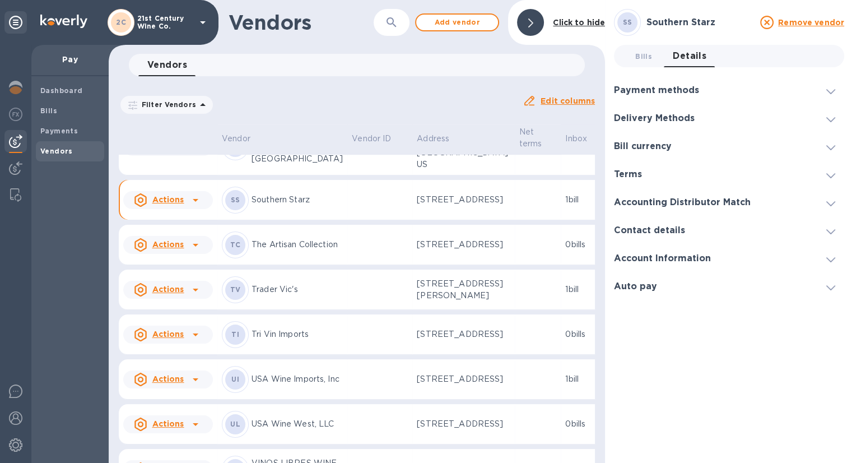
click at [826, 258] on icon at bounding box center [830, 259] width 9 height 5
click at [829, 374] on icon at bounding box center [830, 374] width 9 height 5
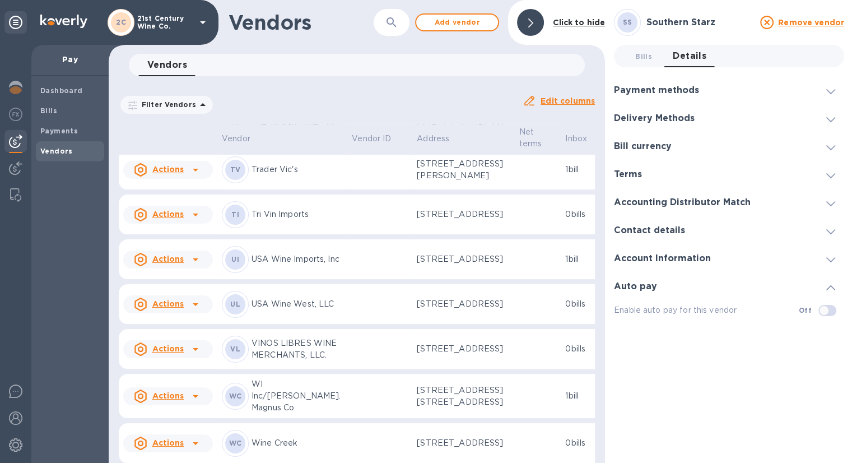
scroll to position [909, 0]
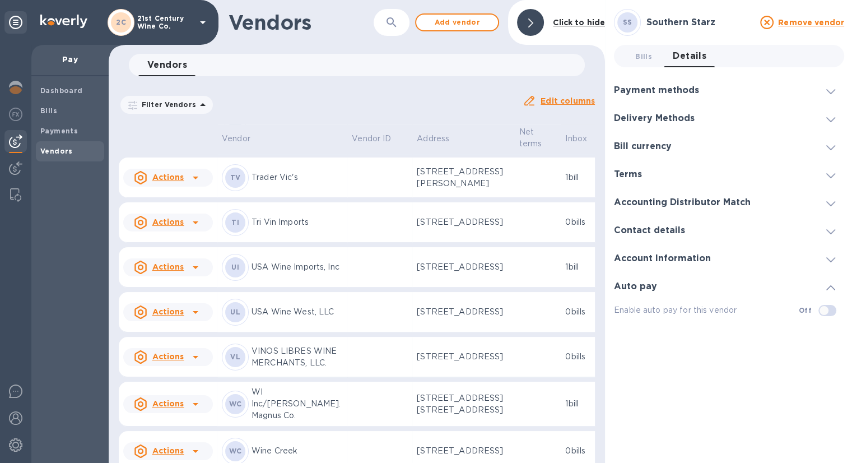
click at [259, 94] on p "Southern Starz" at bounding box center [297, 88] width 91 height 12
click at [637, 54] on span "Bills 0" at bounding box center [643, 56] width 17 height 12
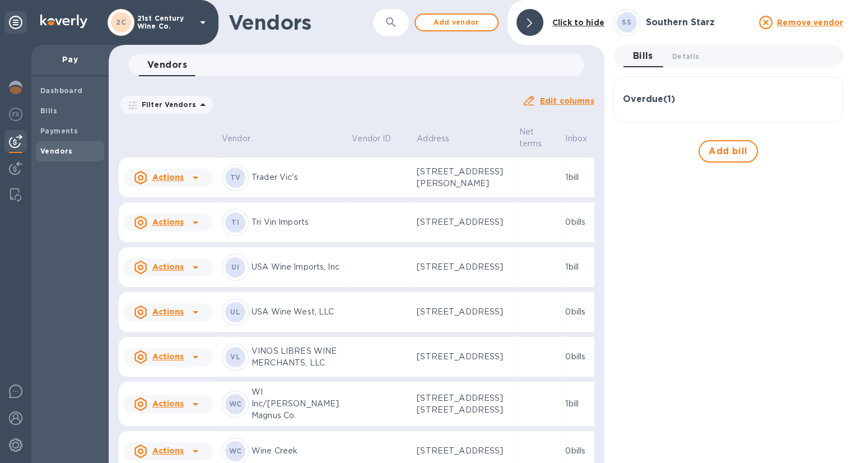
click at [549, 105] on u "Edit columns" at bounding box center [567, 100] width 54 height 9
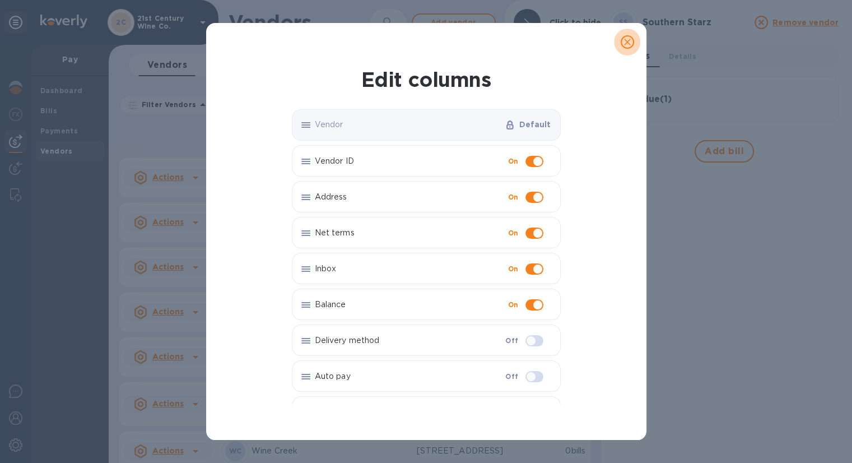
click at [625, 44] on icon "close" at bounding box center [627, 42] width 7 height 7
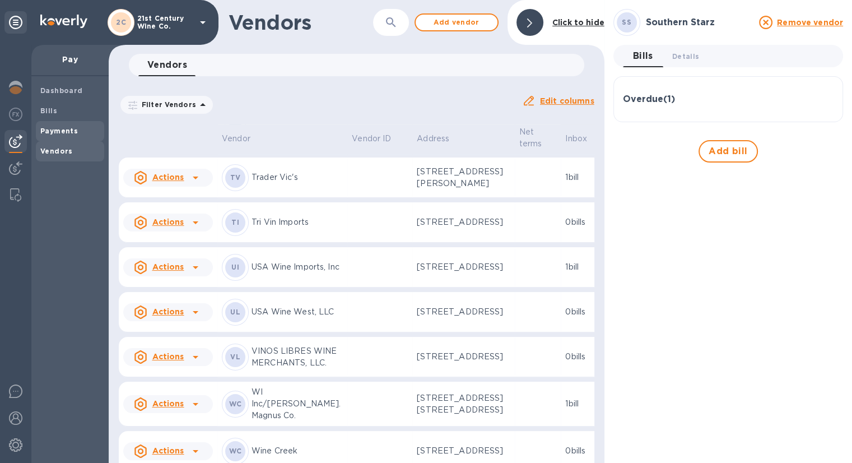
click at [65, 122] on div "Payments" at bounding box center [70, 131] width 68 height 20
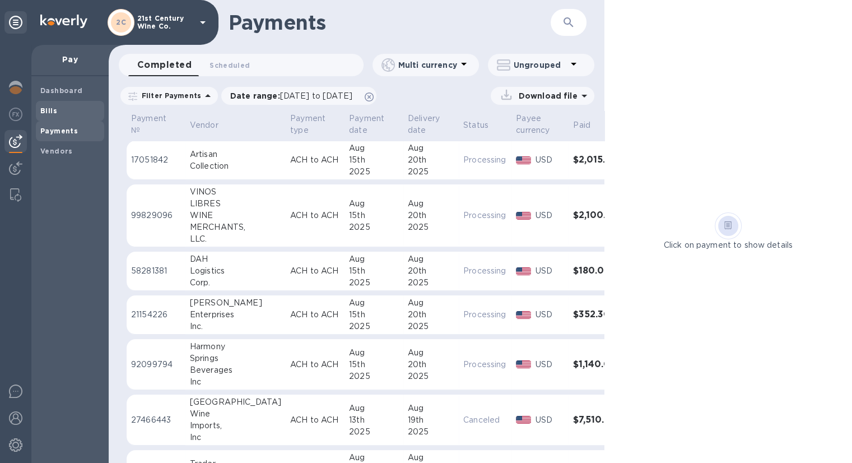
click at [66, 110] on span "Bills" at bounding box center [69, 110] width 59 height 11
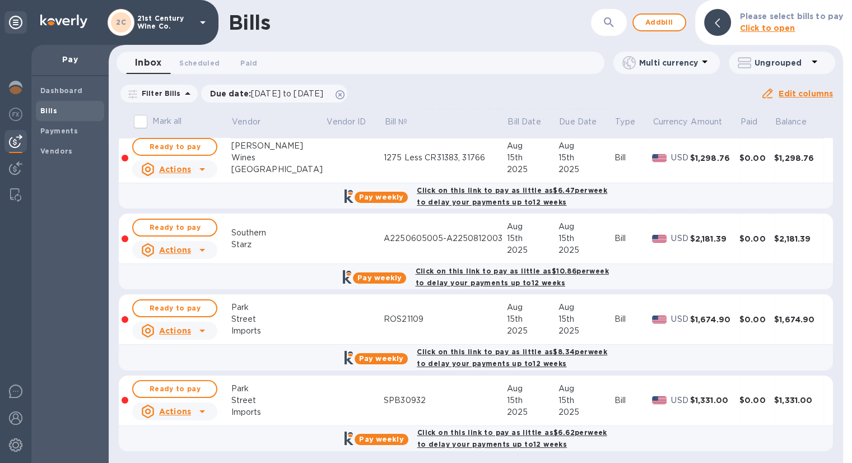
scroll to position [173, 0]
click at [201, 221] on span "Ready to pay" at bounding box center [174, 226] width 65 height 13
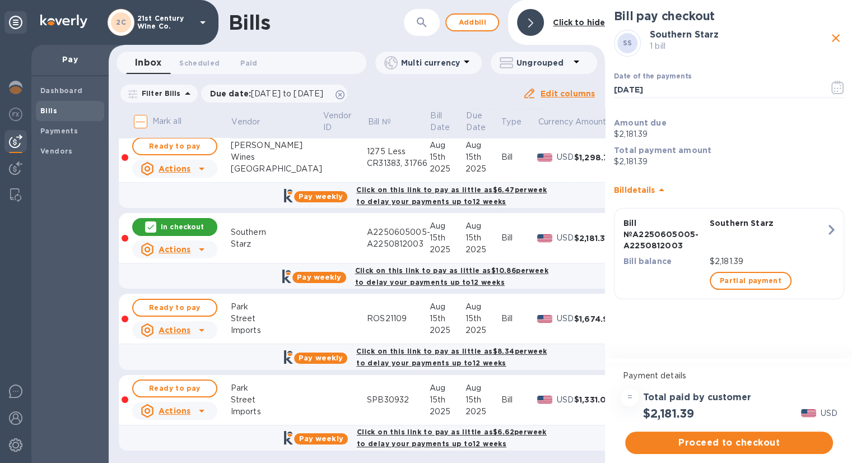
scroll to position [9, 0]
click at [708, 436] on span "Proceed to checkout" at bounding box center [729, 442] width 190 height 13
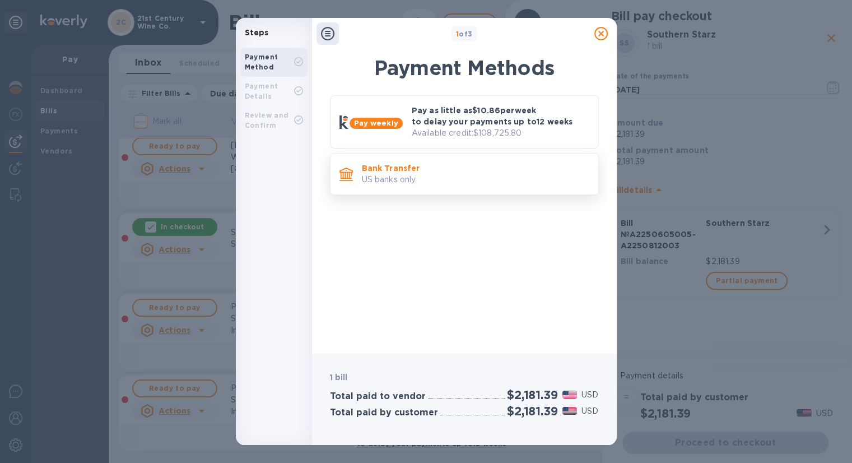
click at [392, 175] on p "US banks only." at bounding box center [475, 180] width 227 height 12
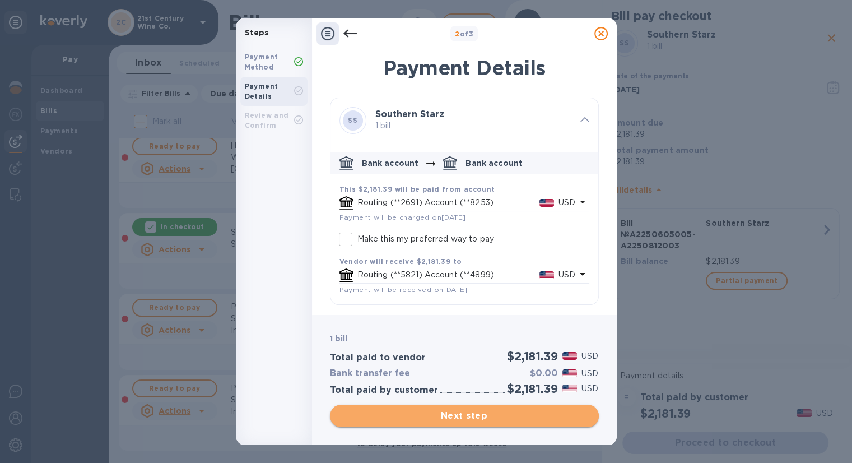
click at [428, 422] on button "Next step" at bounding box center [464, 415] width 269 height 22
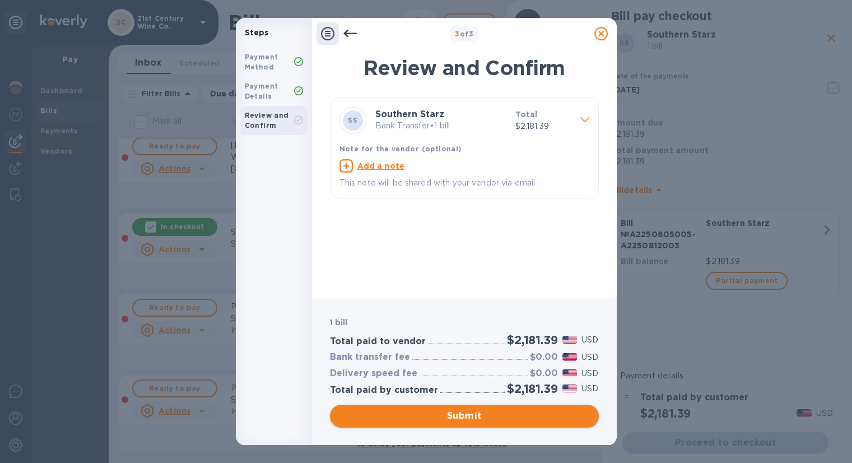
click at [428, 417] on span "Submit" at bounding box center [464, 415] width 251 height 13
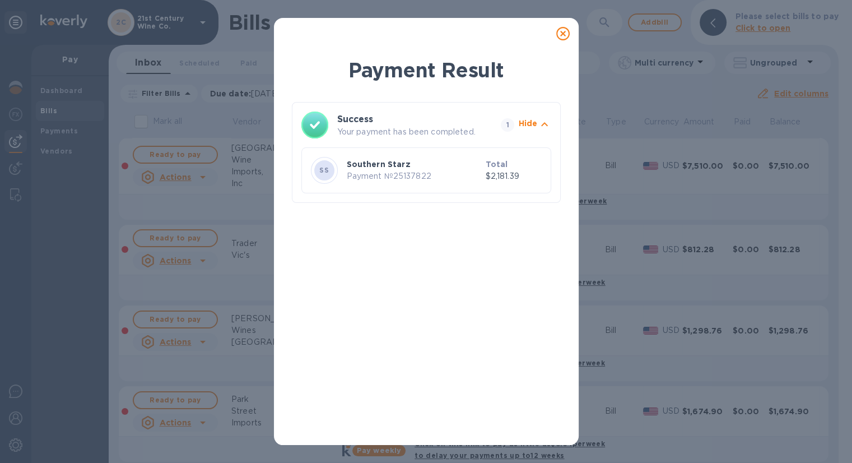
click at [562, 34] on icon at bounding box center [562, 33] width 13 height 13
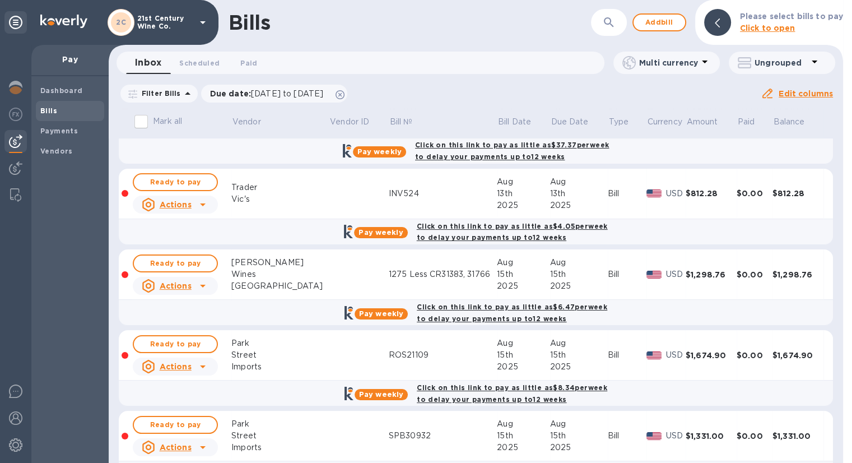
scroll to position [93, 0]
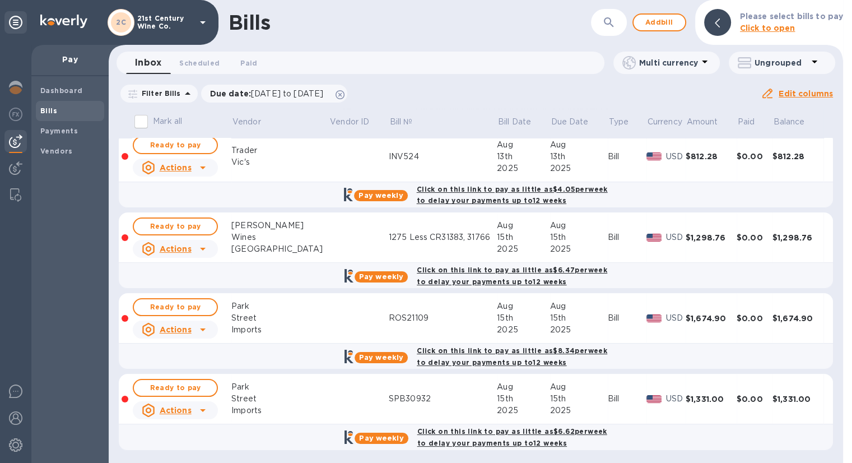
click at [202, 406] on icon at bounding box center [202, 409] width 13 height 13
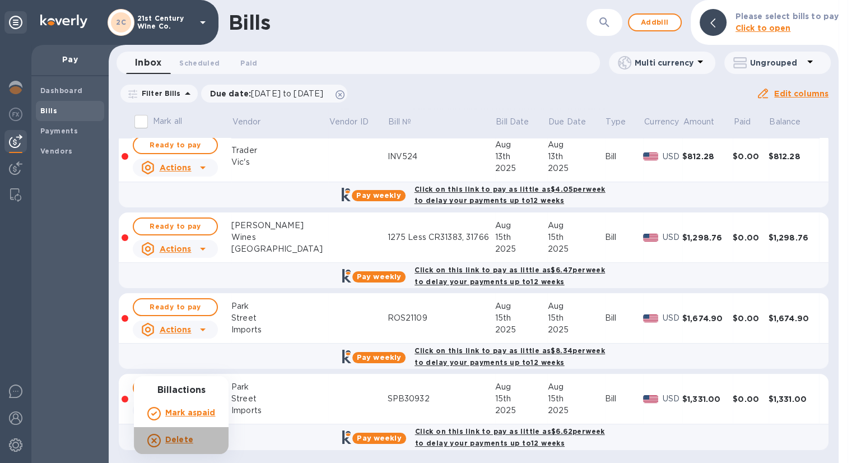
click at [185, 438] on b "Delete" at bounding box center [179, 439] width 28 height 9
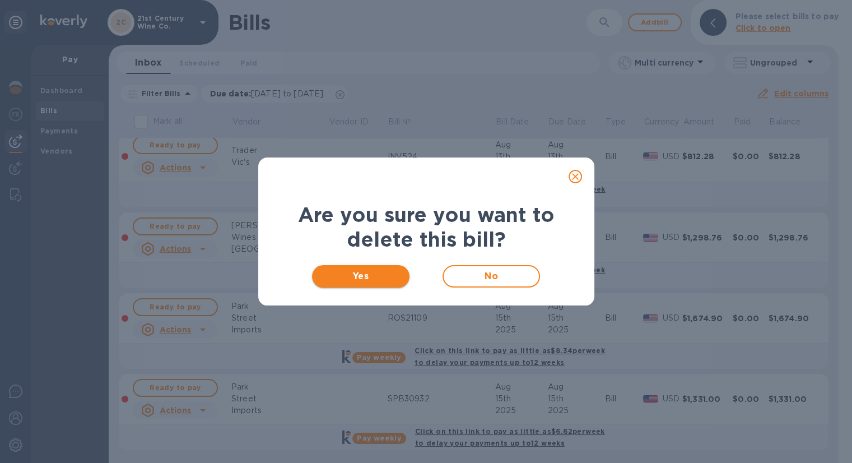
click at [379, 279] on span "Yes" at bounding box center [361, 275] width 80 height 13
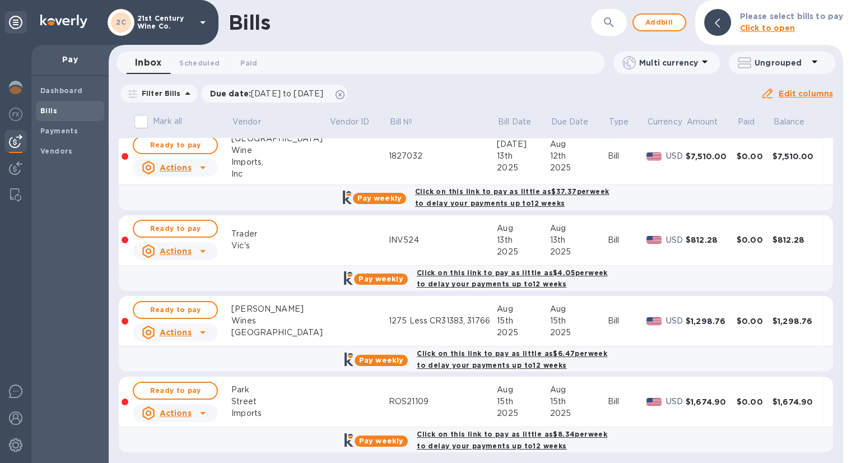
scroll to position [12, 0]
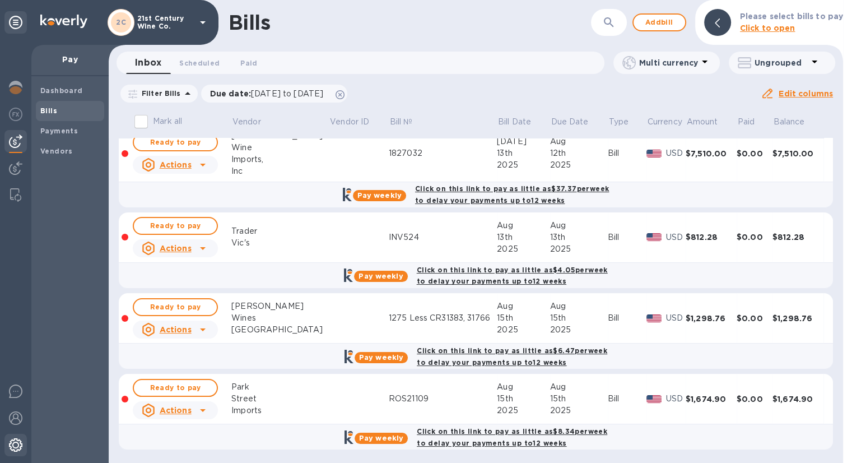
click at [17, 444] on img at bounding box center [15, 444] width 13 height 13
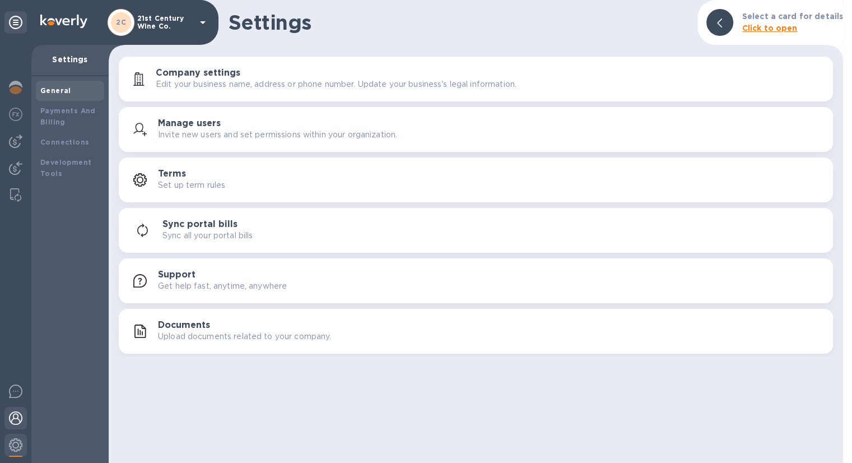
click at [18, 418] on img at bounding box center [15, 417] width 13 height 13
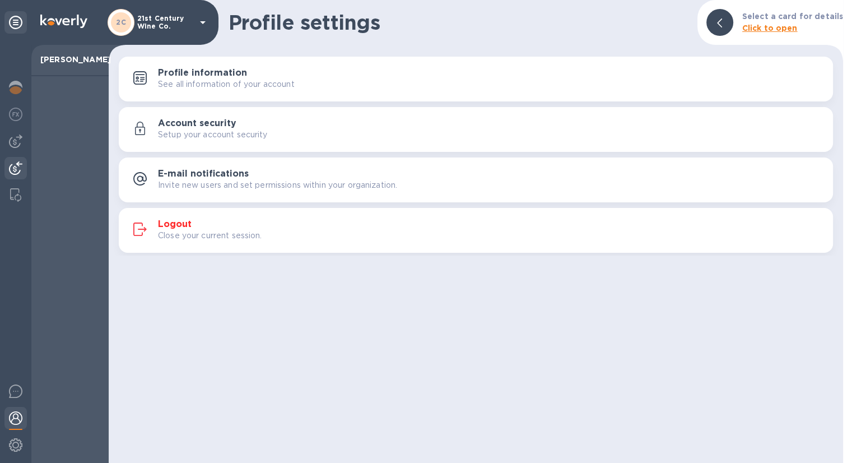
click at [15, 166] on img at bounding box center [15, 167] width 13 height 13
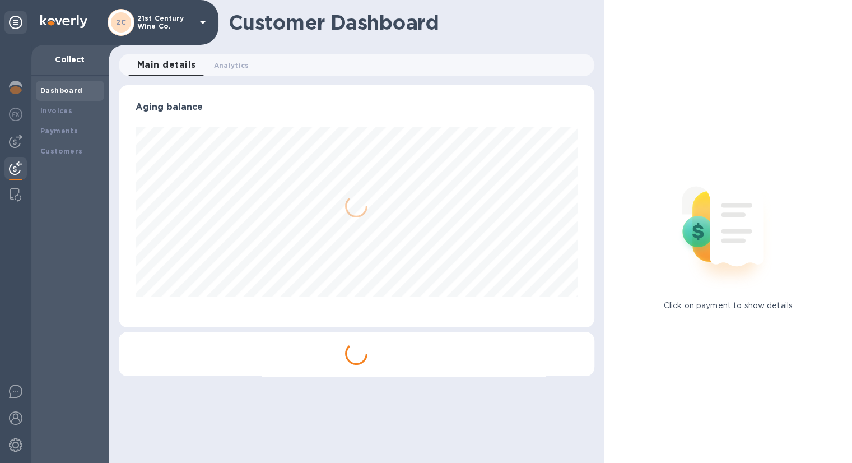
scroll to position [242, 475]
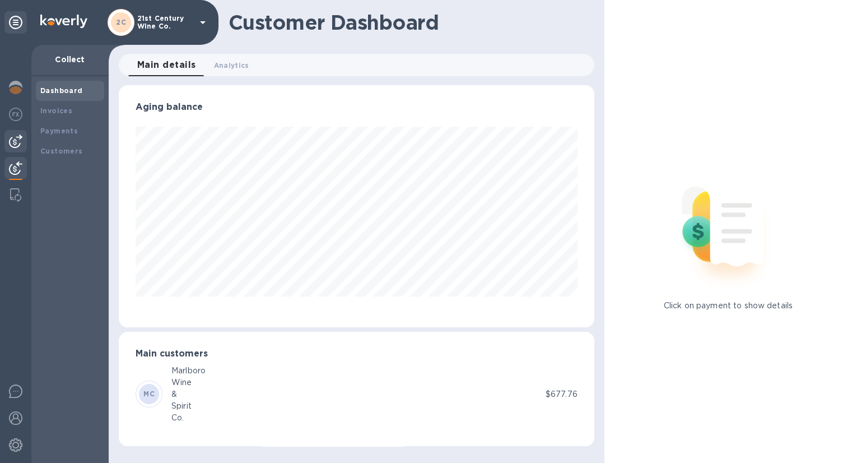
click at [11, 139] on img at bounding box center [15, 140] width 13 height 13
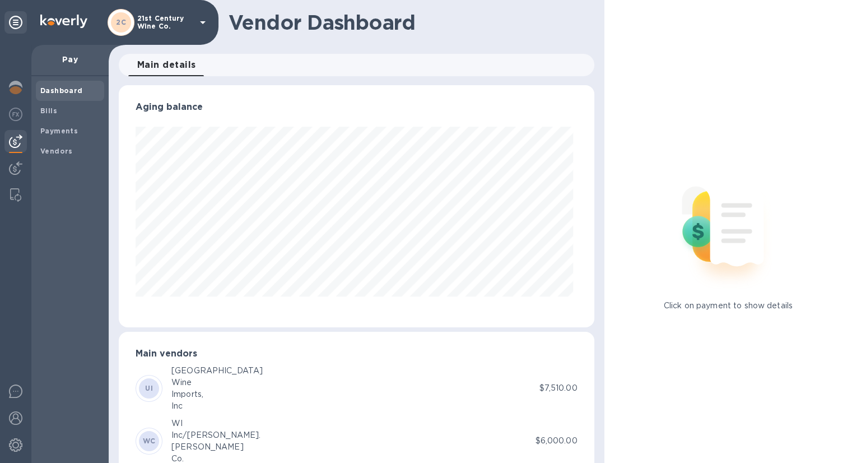
scroll to position [242, 471]
click at [48, 109] on b "Bills" at bounding box center [48, 110] width 17 height 8
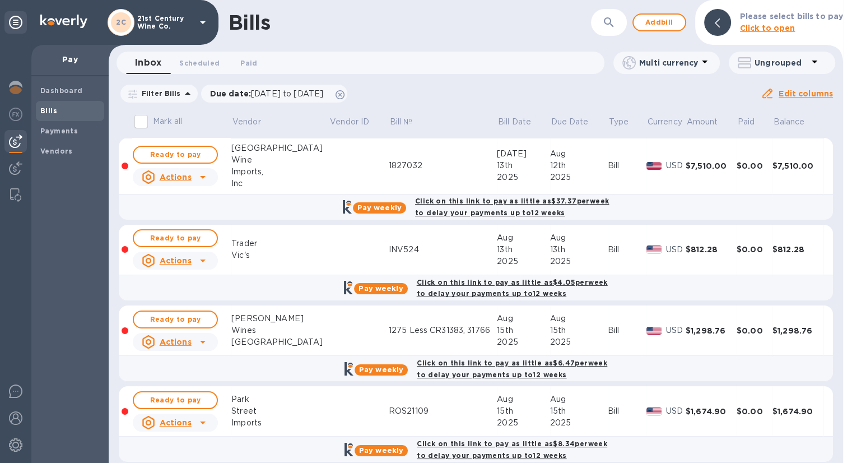
click at [183, 96] on icon at bounding box center [187, 93] width 13 height 13
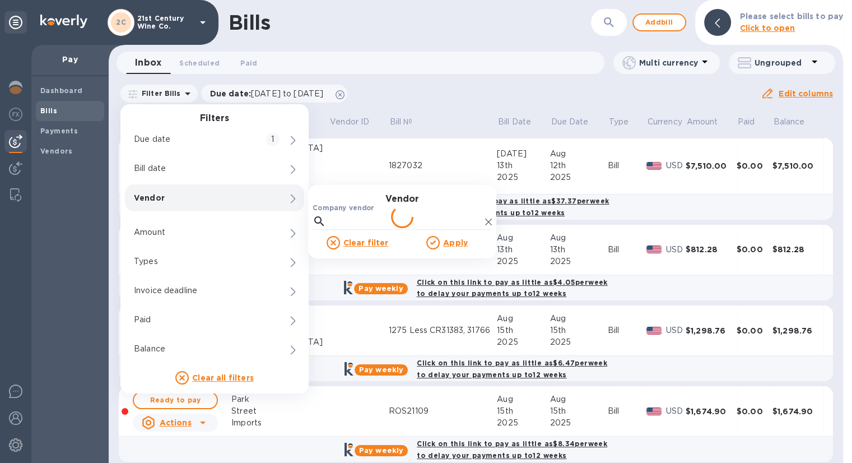
click at [175, 202] on p "Vendor" at bounding box center [195, 197] width 123 height 11
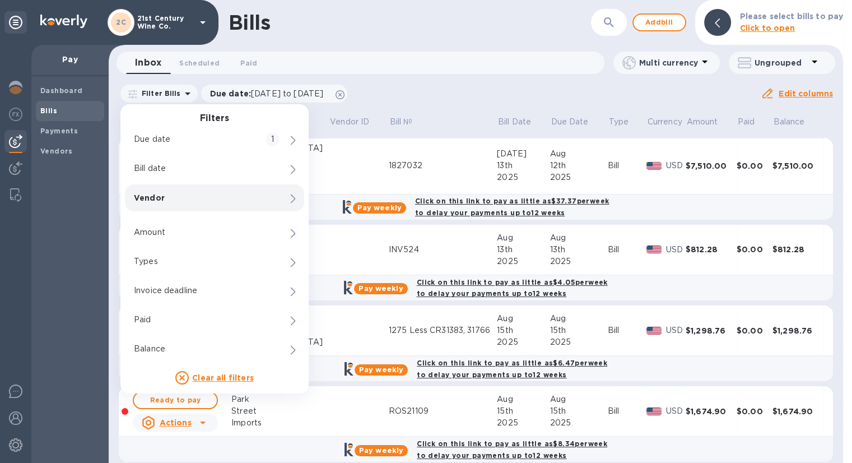
click at [208, 196] on p "Vendor" at bounding box center [195, 197] width 123 height 11
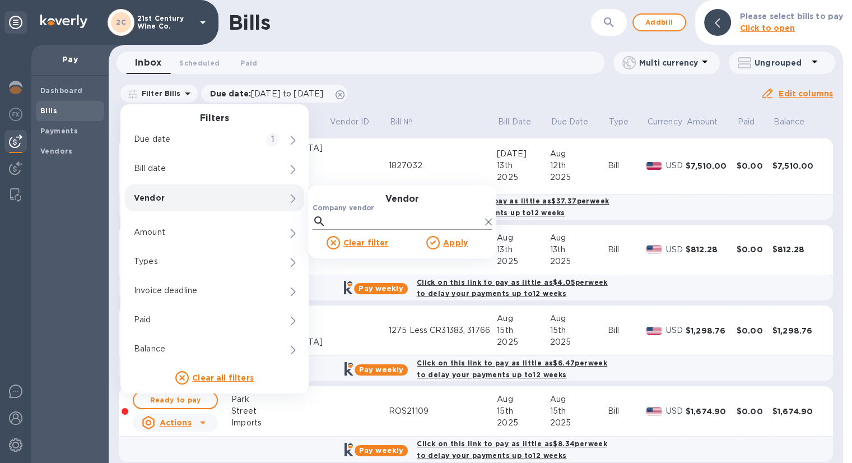
click at [377, 218] on input "Company vendor" at bounding box center [406, 221] width 150 height 17
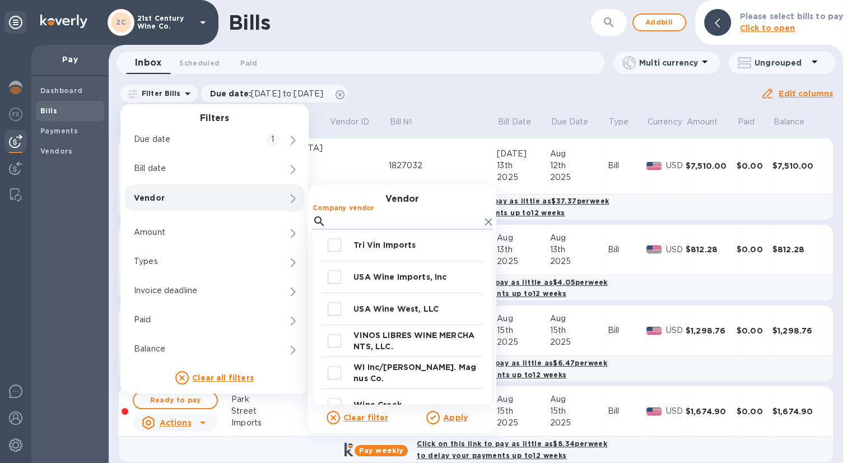
scroll to position [641, 0]
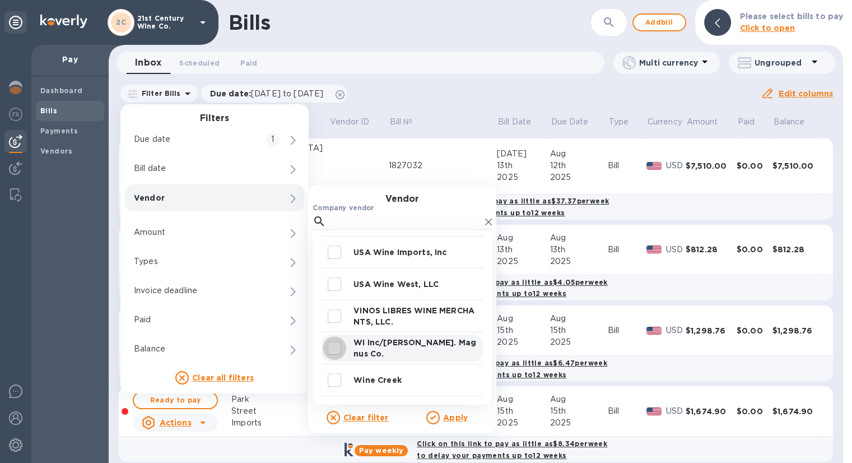
click at [337, 344] on input "decorative checkbox" at bounding box center [335, 348] width 24 height 24
checkbox input "true"
click at [453, 416] on u "Apply" at bounding box center [455, 417] width 25 height 9
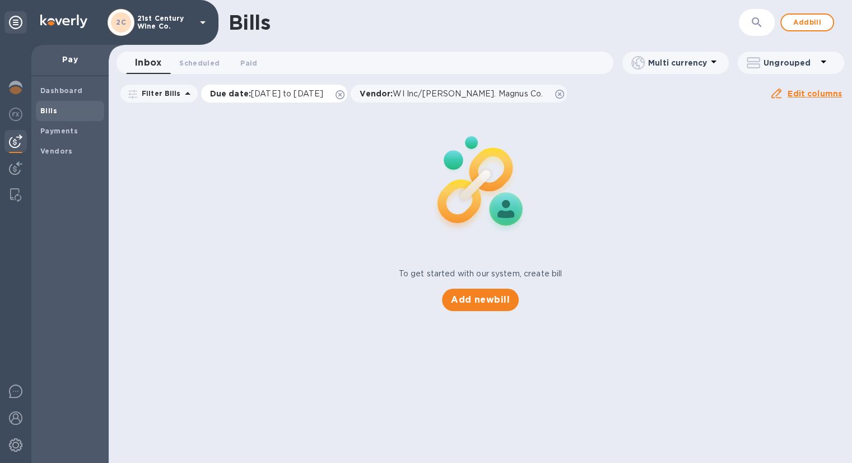
click at [345, 95] on icon at bounding box center [340, 94] width 9 height 9
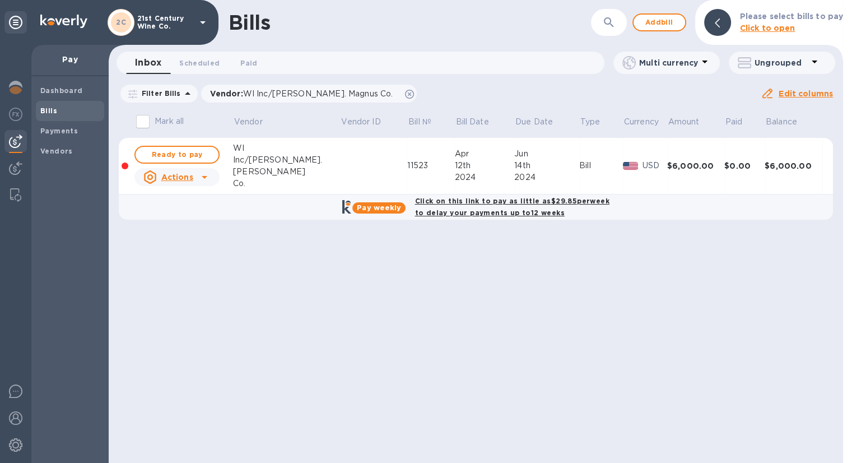
click at [206, 178] on icon at bounding box center [204, 176] width 13 height 13
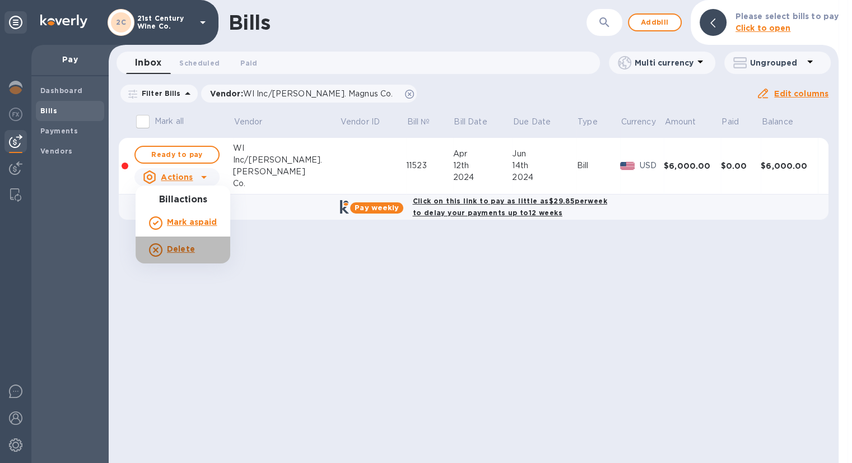
click at [188, 248] on b "Delete" at bounding box center [181, 248] width 28 height 9
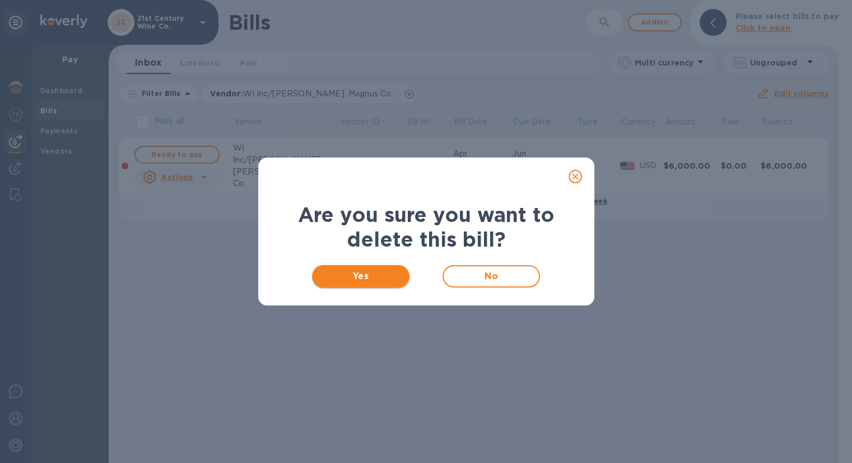
click at [367, 272] on span "Yes" at bounding box center [361, 275] width 80 height 13
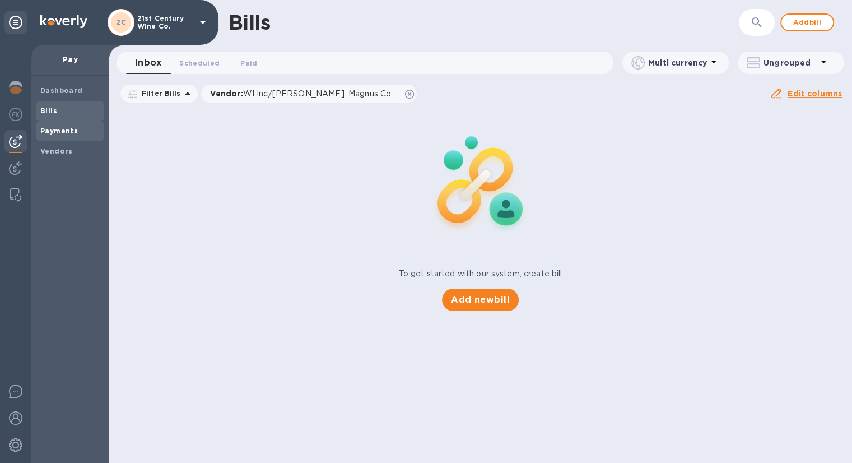
click at [70, 131] on b "Payments" at bounding box center [59, 131] width 38 height 8
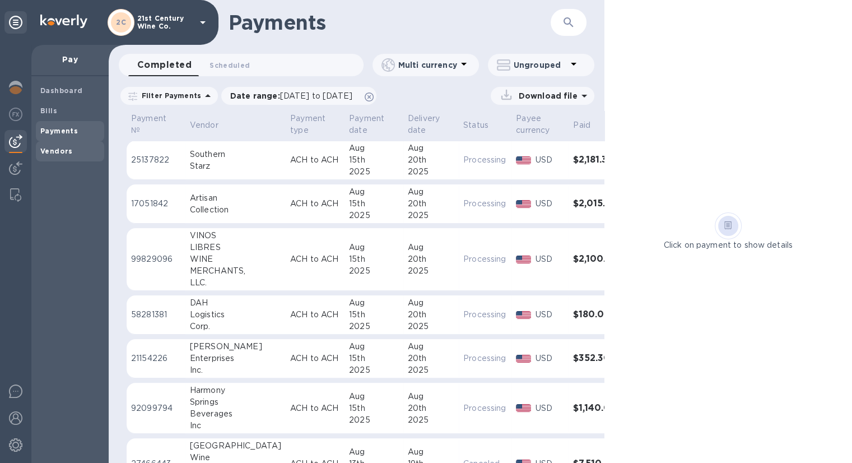
click at [59, 148] on b "Vendors" at bounding box center [56, 151] width 32 height 8
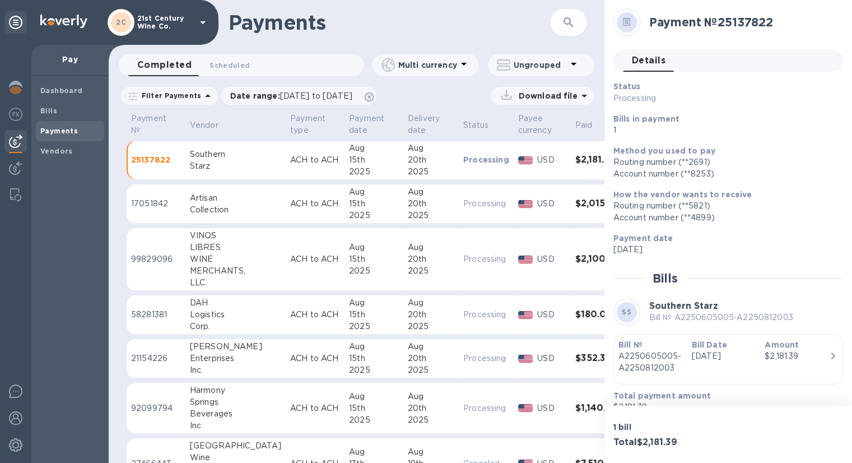
scroll to position [16, 0]
